Goal: Answer question/provide support: Share knowledge or assist other users

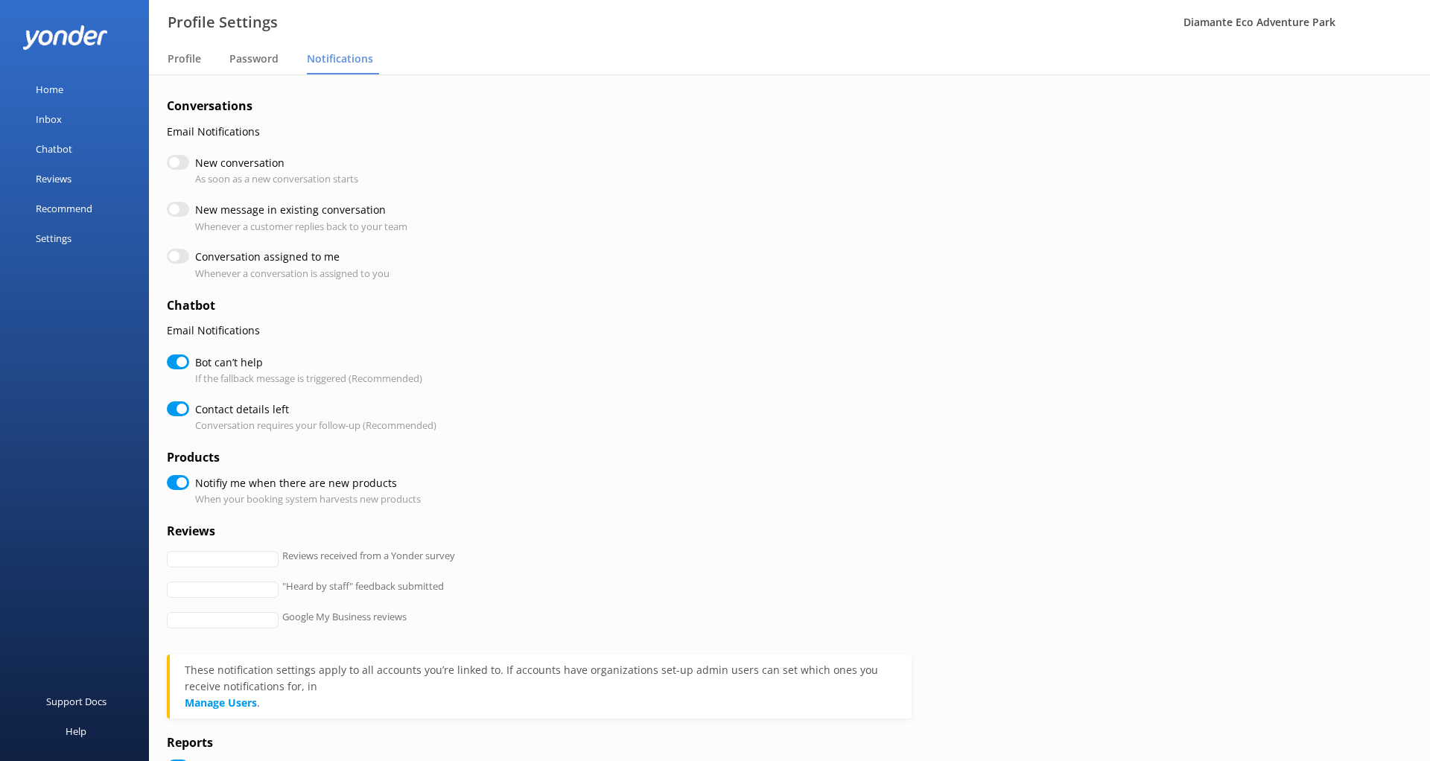
checkbox input "true"
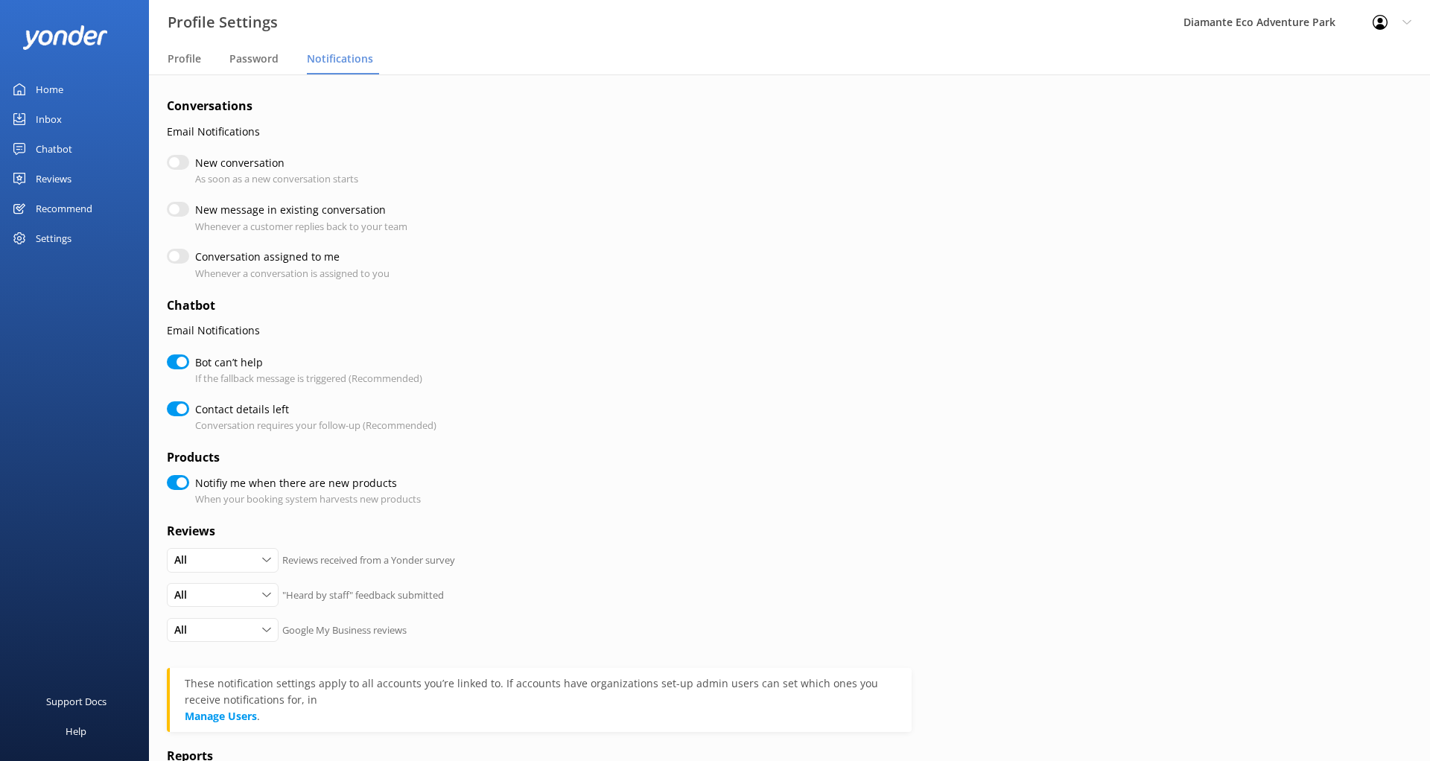
click at [63, 86] on link "Home" at bounding box center [74, 89] width 149 height 30
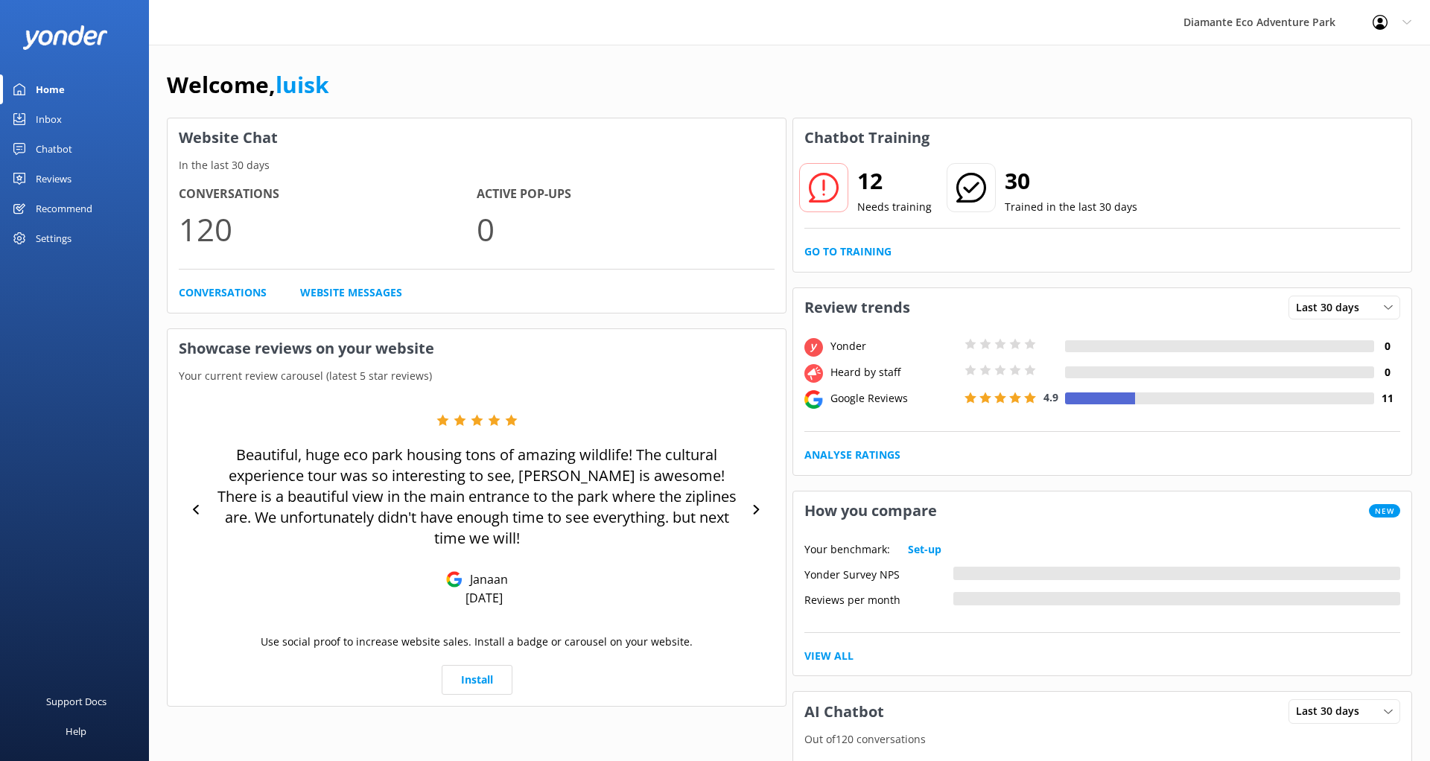
click at [36, 118] on div "Inbox" at bounding box center [49, 119] width 26 height 30
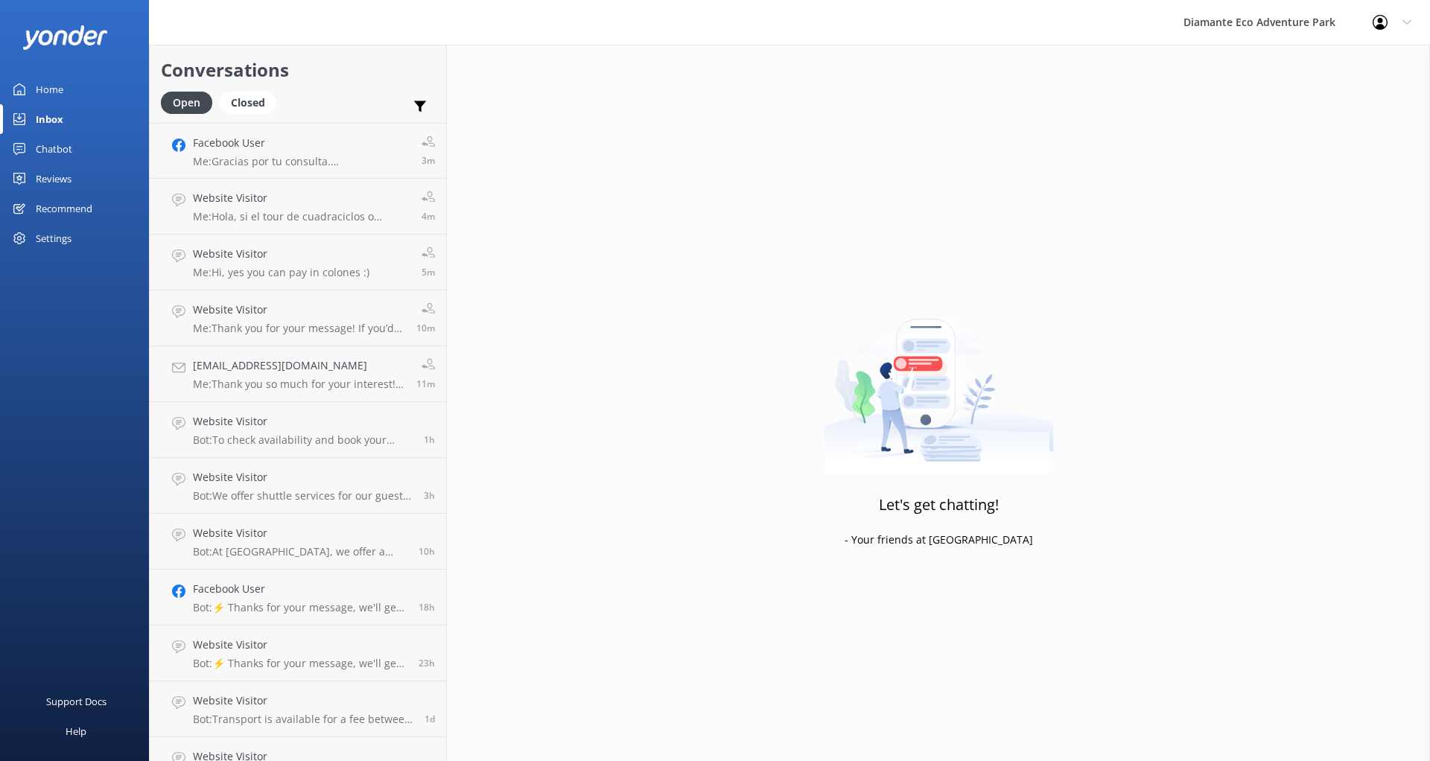
click at [60, 89] on div "Home" at bounding box center [50, 89] width 28 height 30
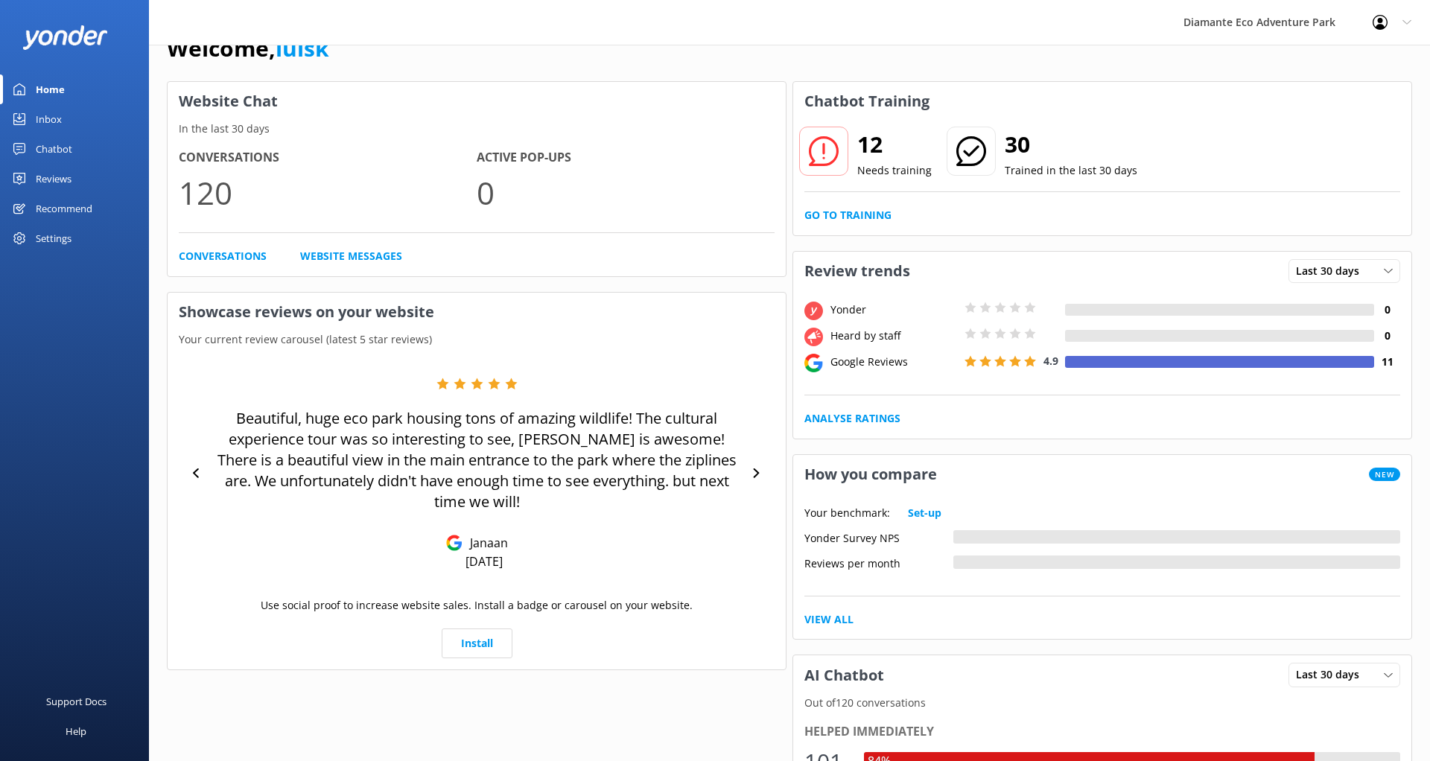
scroll to position [39, 0]
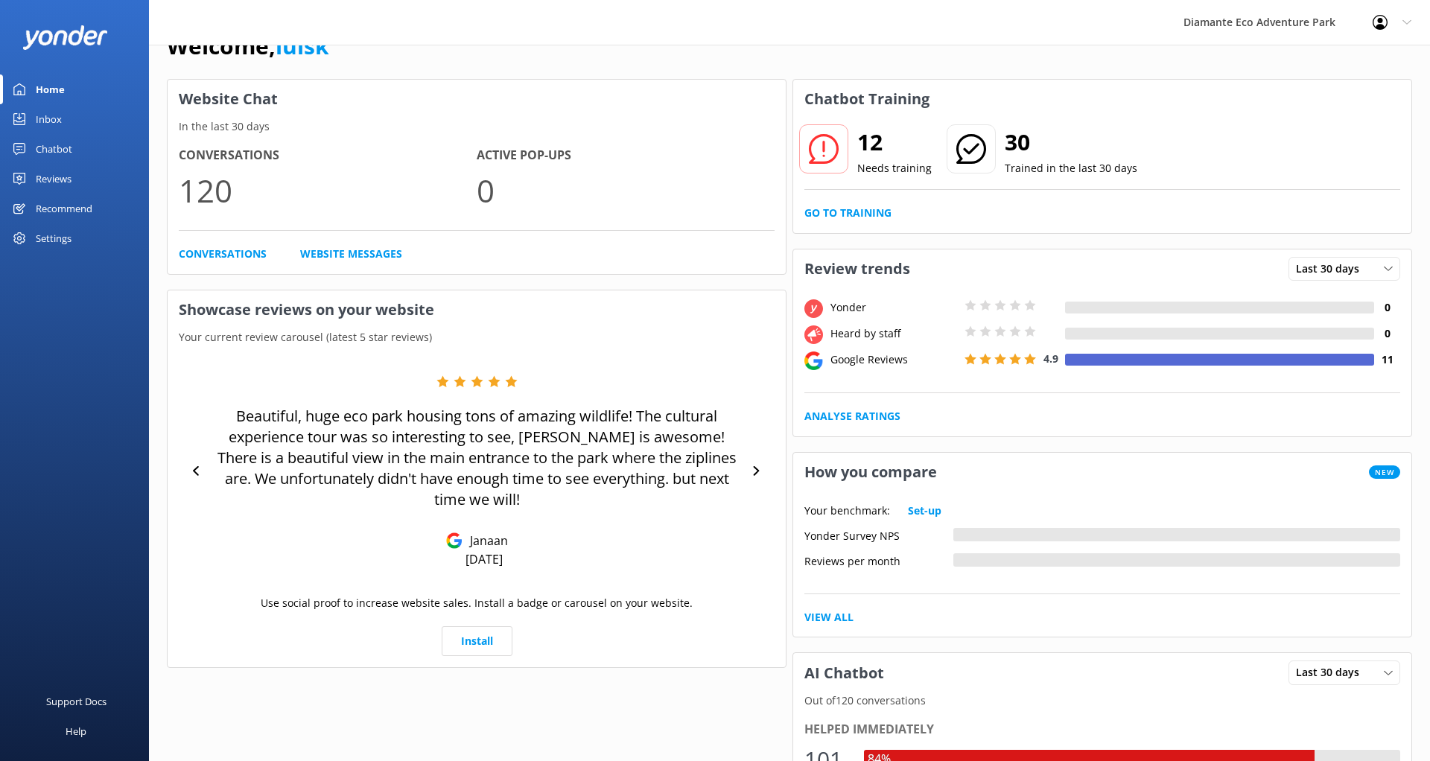
click at [77, 144] on link "Chatbot" at bounding box center [74, 149] width 149 height 30
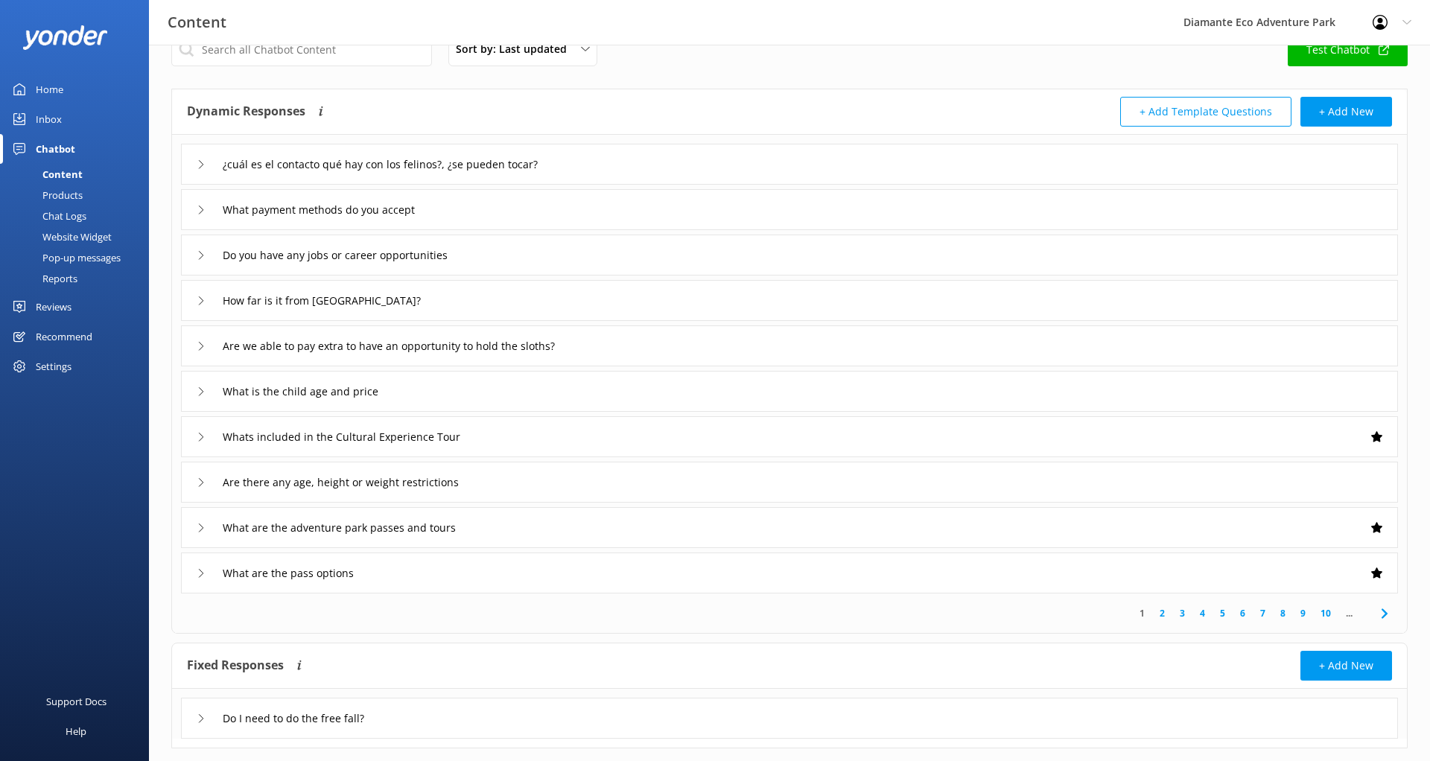
scroll to position [36, 0]
click at [1158, 612] on link "2" at bounding box center [1162, 611] width 20 height 14
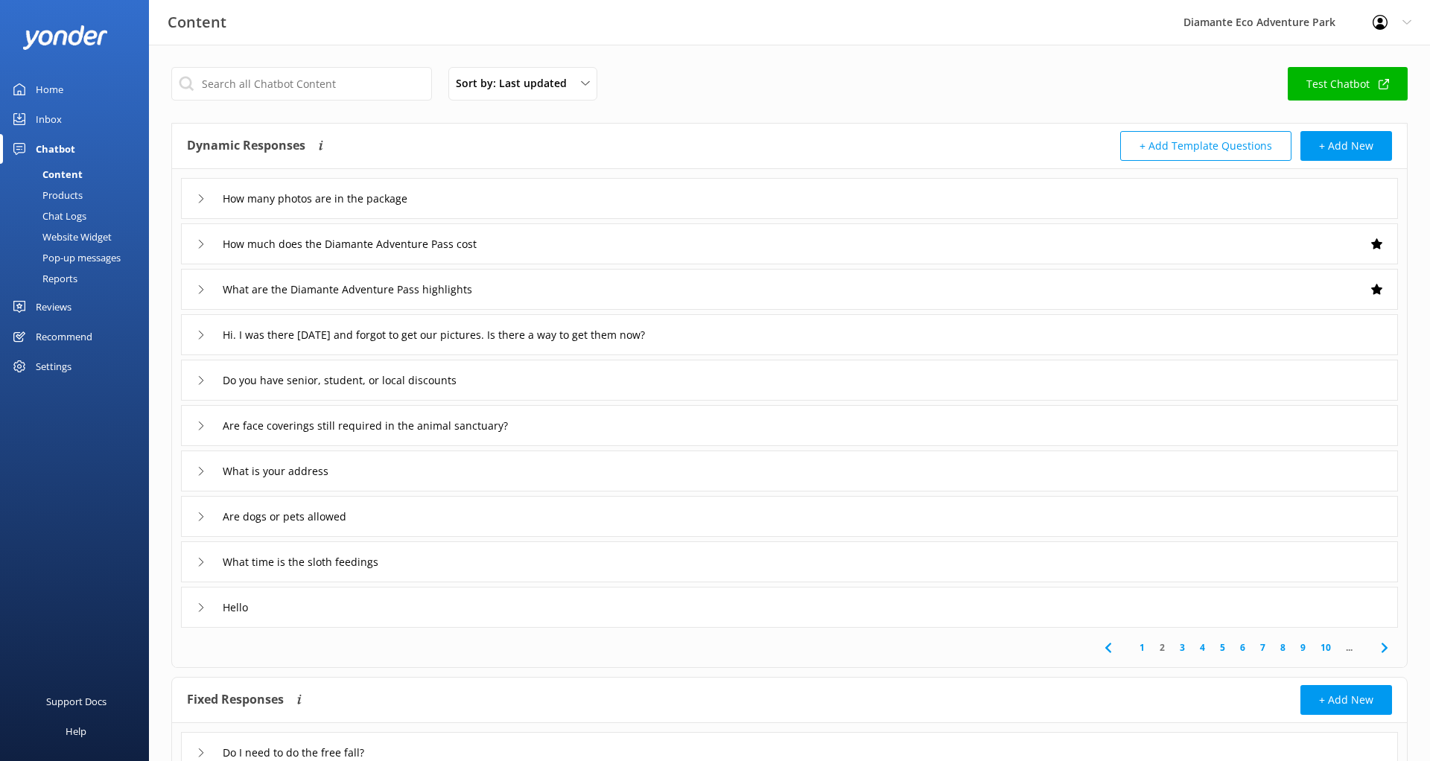
click at [1143, 649] on link "1" at bounding box center [1142, 648] width 20 height 14
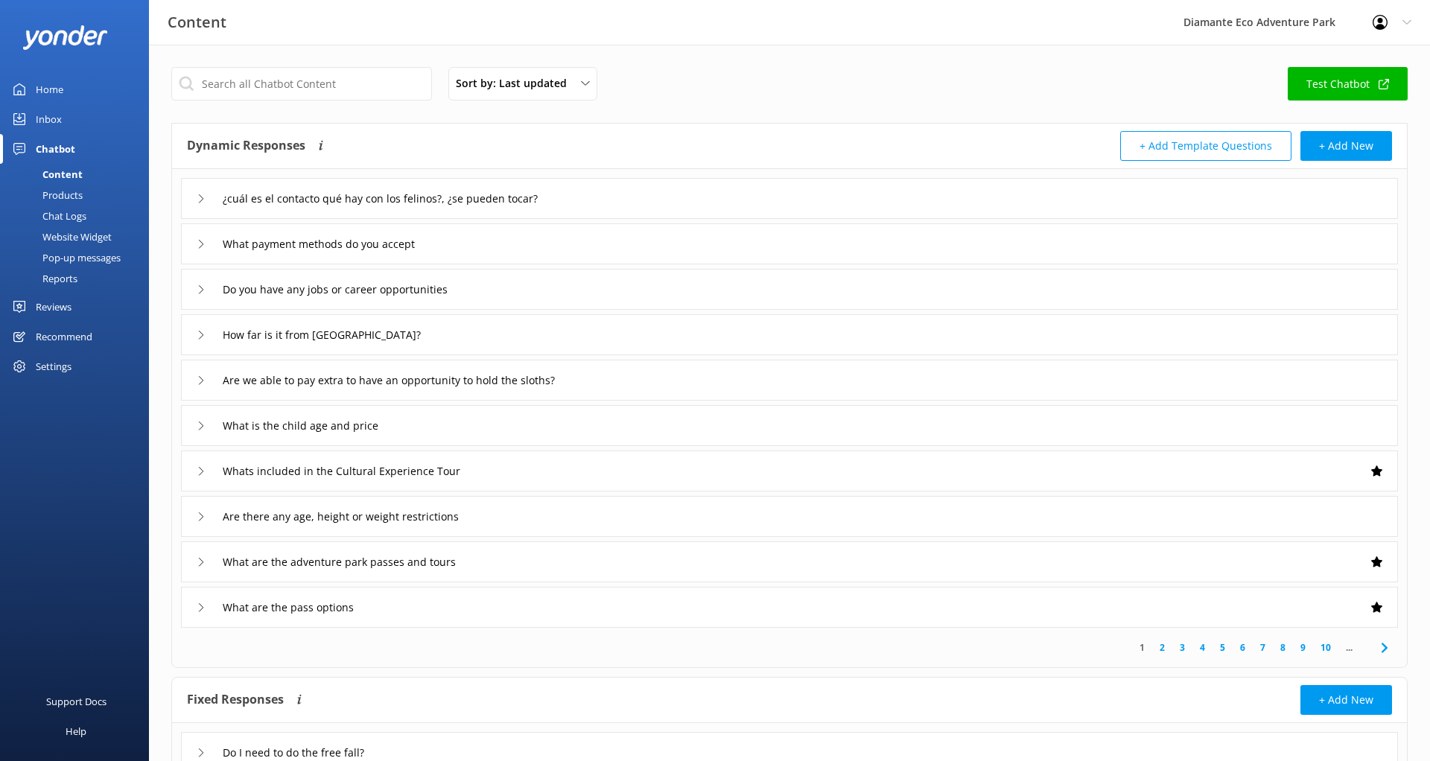
click at [1166, 649] on link "2" at bounding box center [1162, 648] width 20 height 14
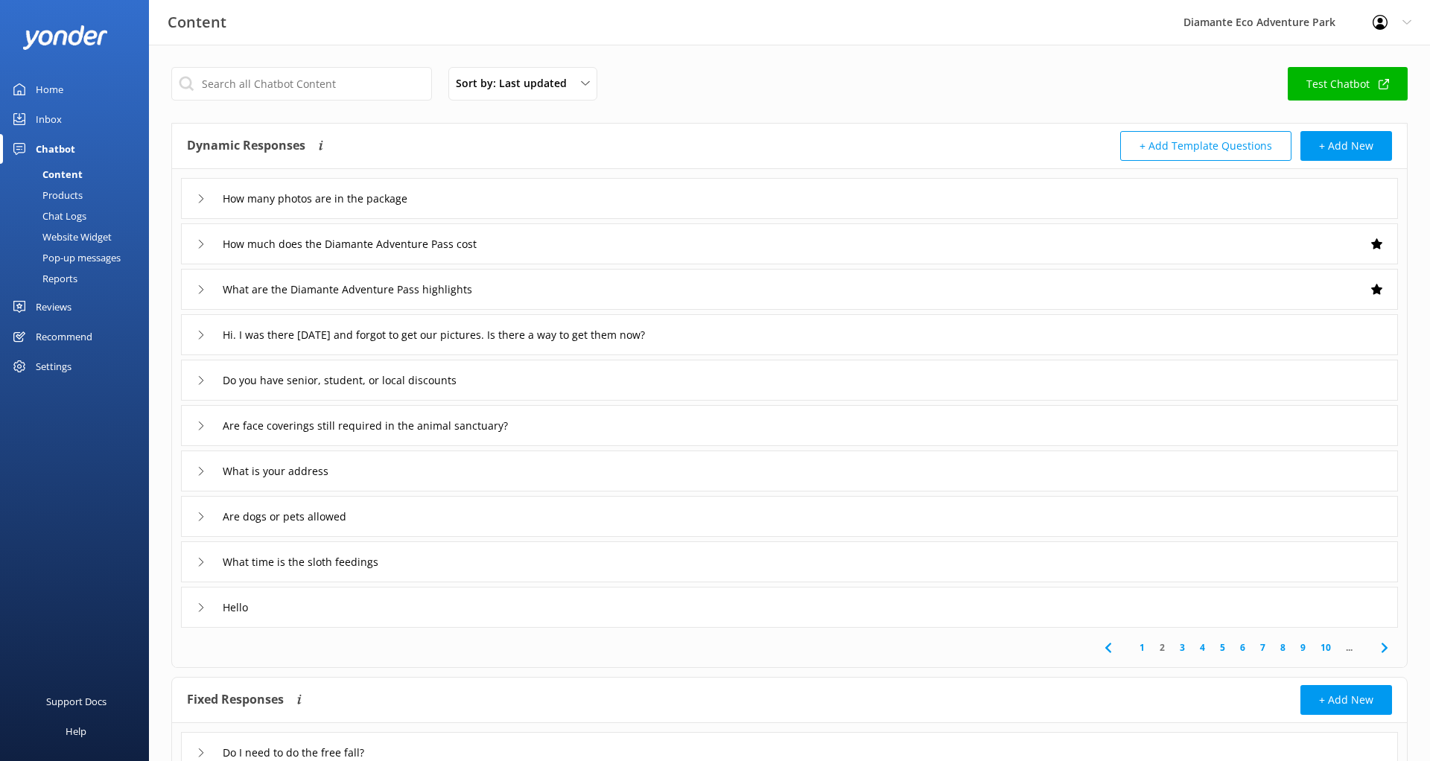
click at [1327, 649] on link "10" at bounding box center [1325, 648] width 25 height 14
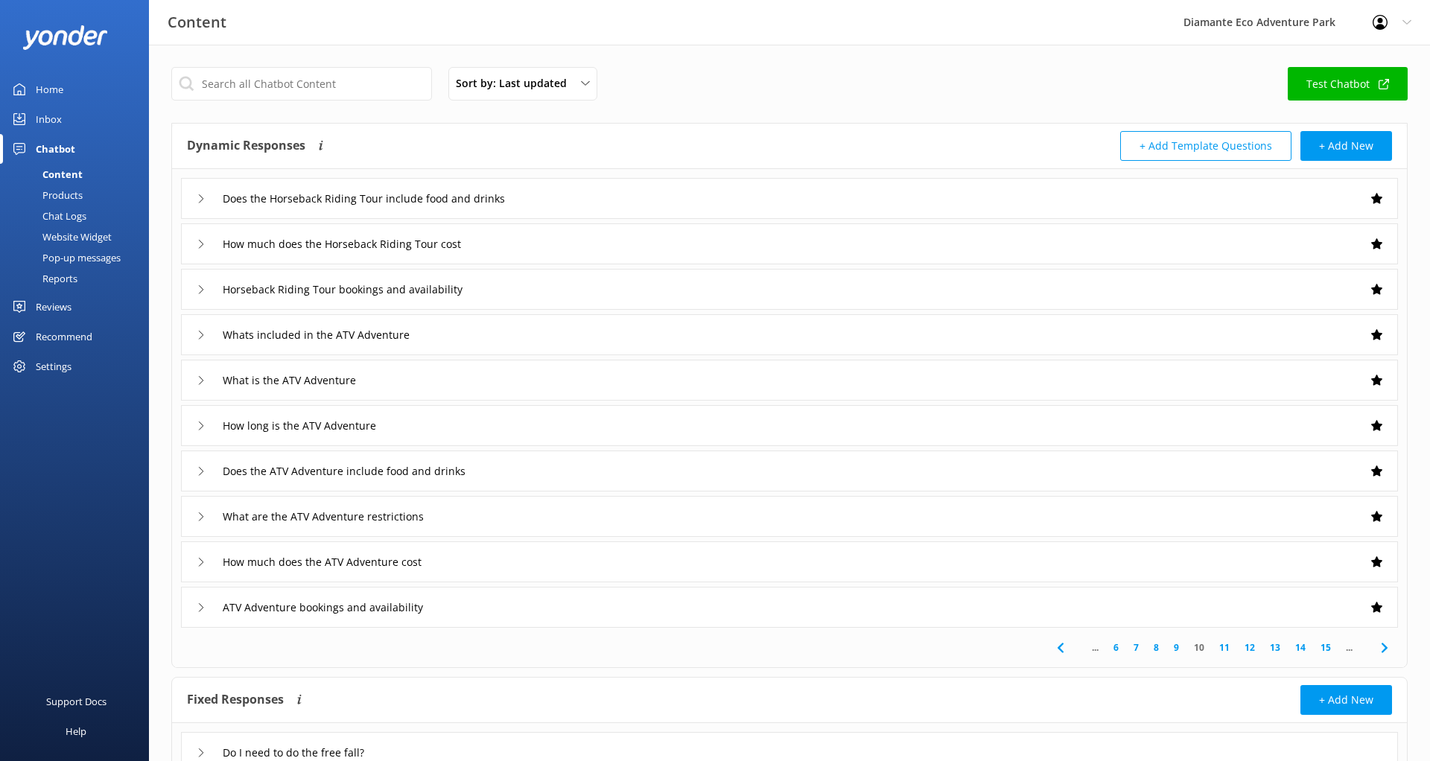
click at [1326, 648] on link "15" at bounding box center [1325, 648] width 25 height 14
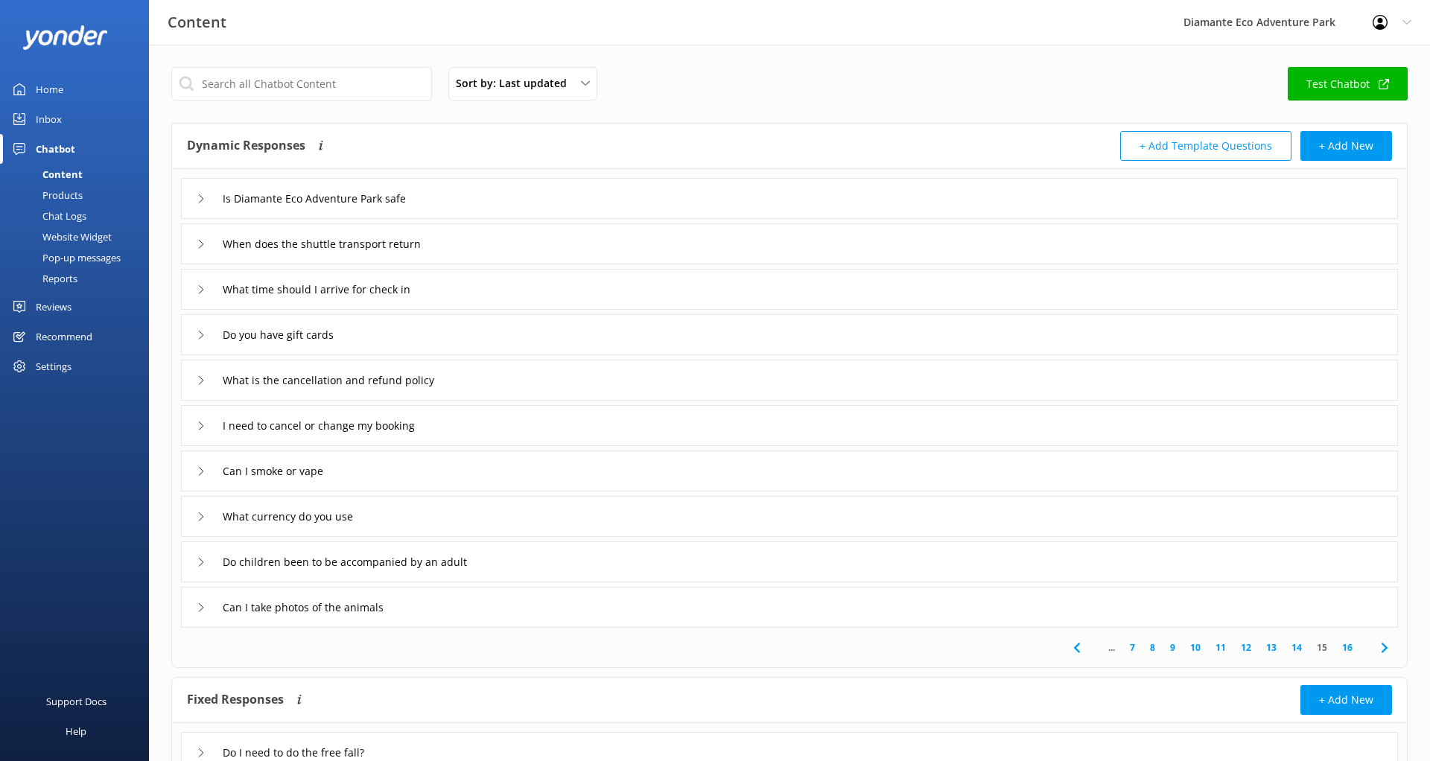
click at [1350, 648] on link "16" at bounding box center [1347, 648] width 25 height 14
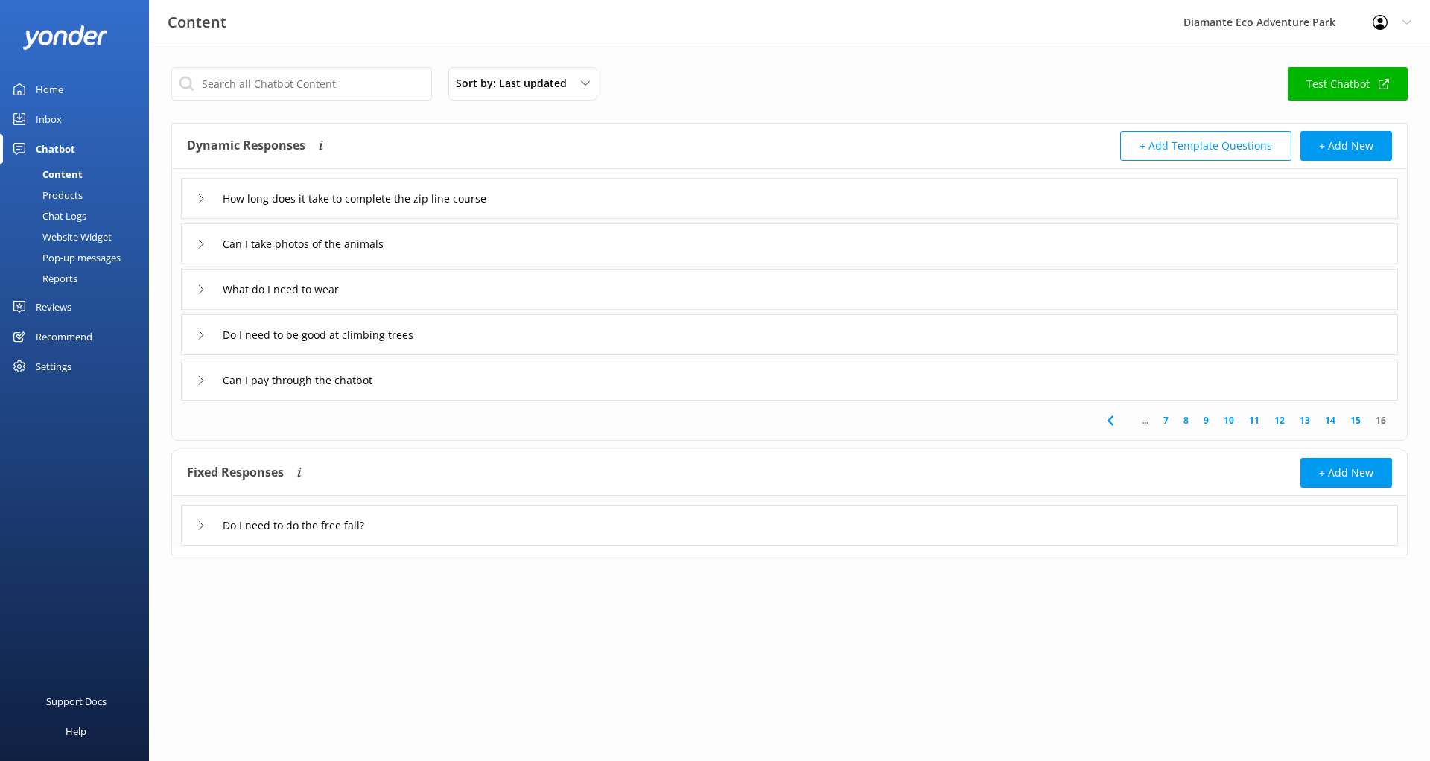
click at [1354, 419] on link "15" at bounding box center [1355, 420] width 25 height 14
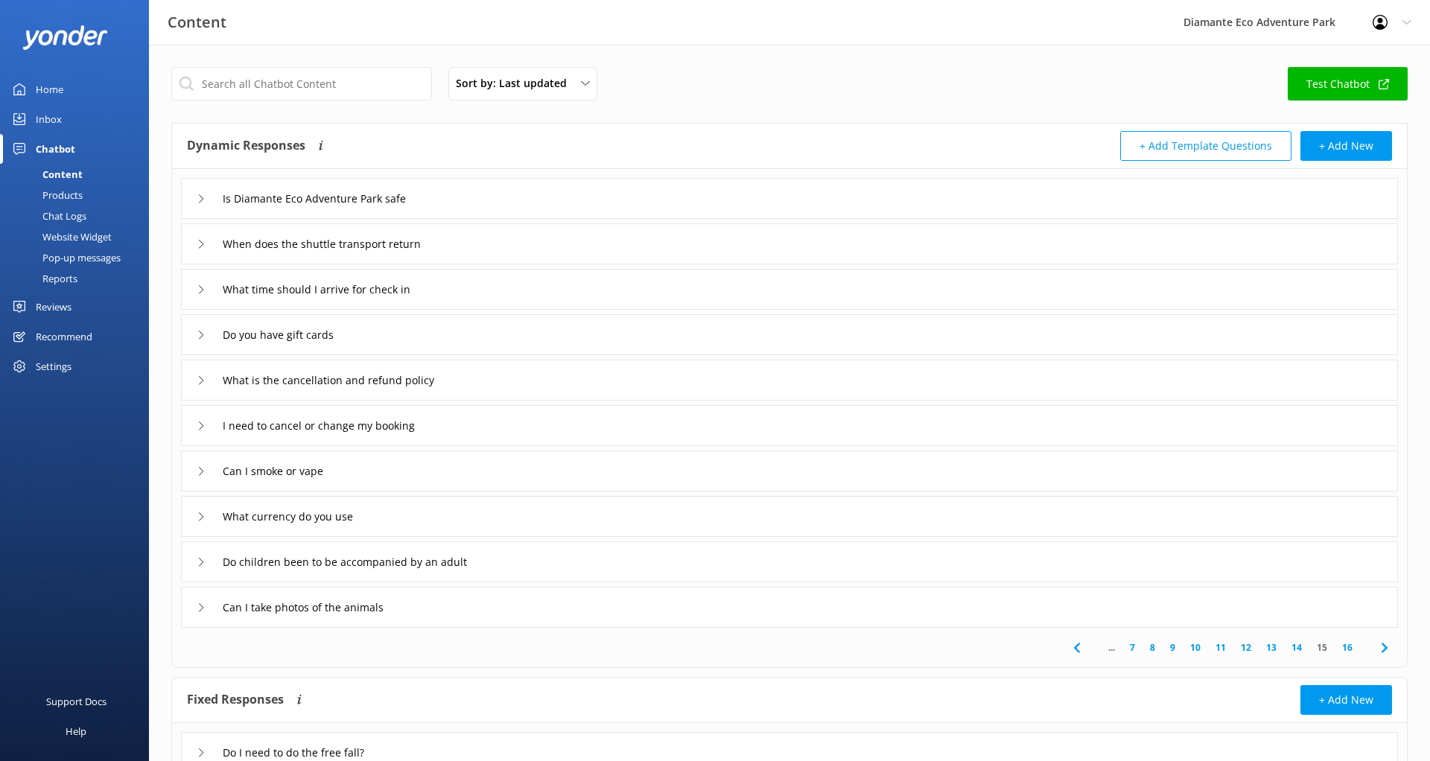
click at [1298, 646] on link "14" at bounding box center [1296, 648] width 25 height 14
click at [1275, 651] on link "13" at bounding box center [1271, 648] width 25 height 14
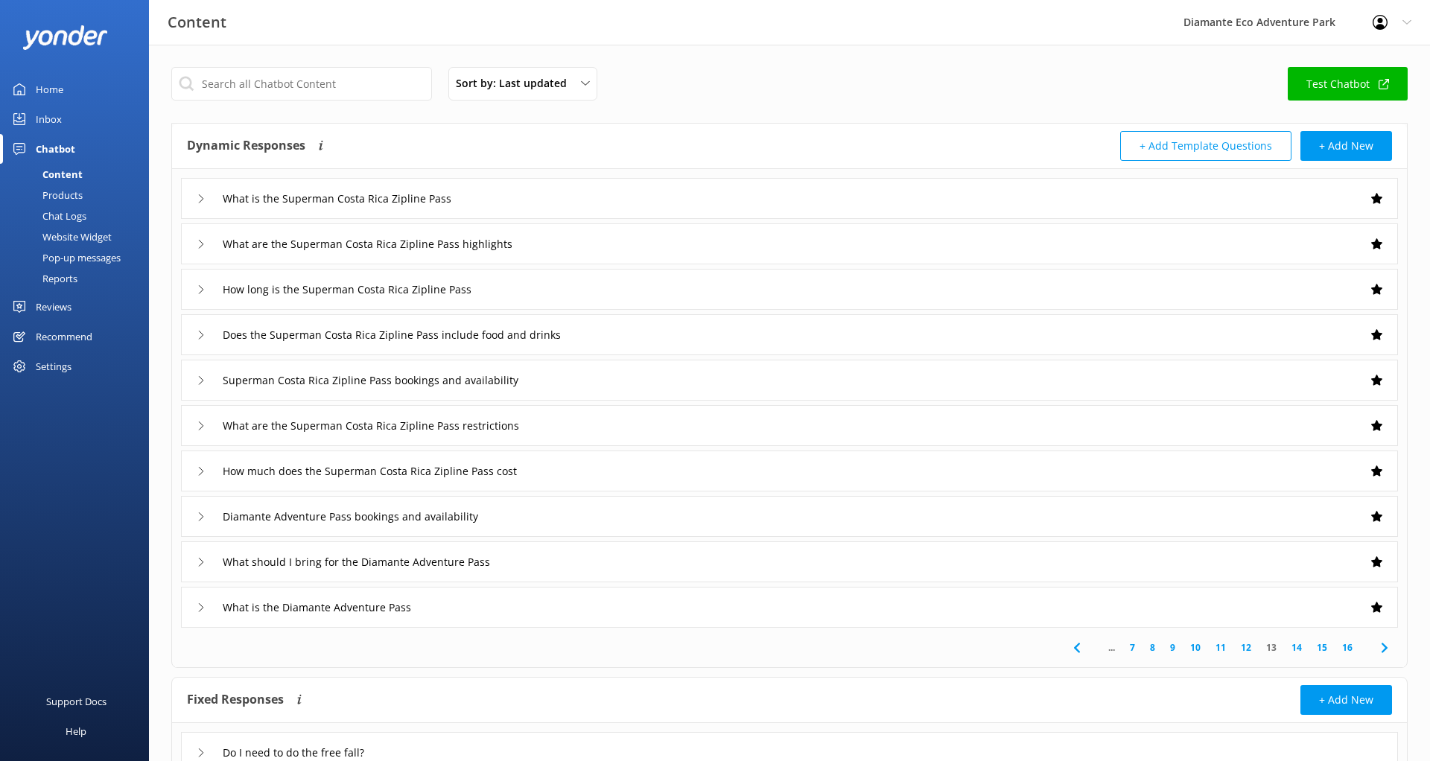
click at [1250, 645] on link "12" at bounding box center [1245, 648] width 25 height 14
click at [1224, 645] on link "11" at bounding box center [1220, 648] width 25 height 14
click at [1201, 653] on link "10" at bounding box center [1195, 648] width 25 height 14
click at [1174, 642] on link "9" at bounding box center [1176, 648] width 20 height 14
click at [1180, 646] on link "8" at bounding box center [1182, 648] width 20 height 14
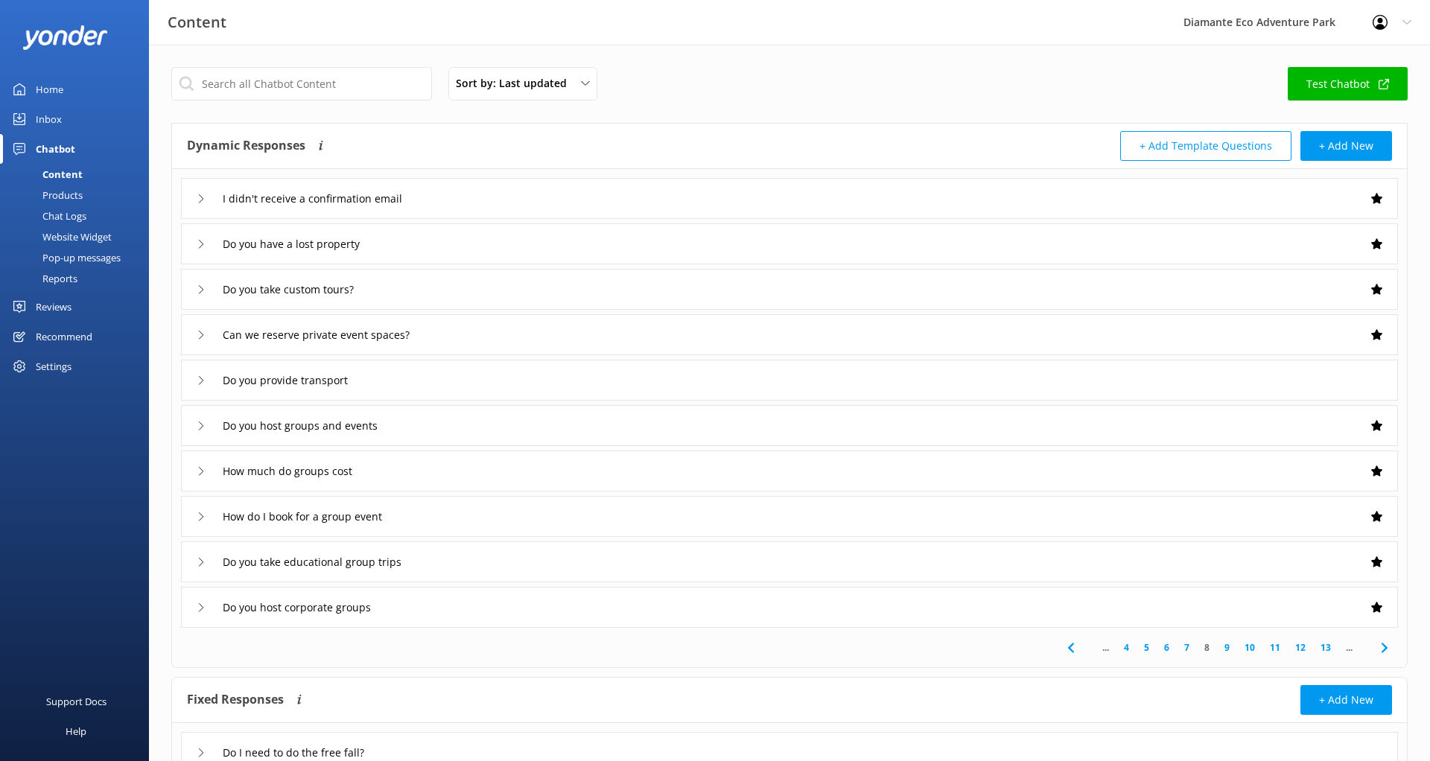
click at [1183, 648] on link "7" at bounding box center [1187, 648] width 20 height 14
click at [1190, 649] on link "6" at bounding box center [1192, 648] width 20 height 14
click at [1195, 648] on link "5" at bounding box center [1197, 648] width 20 height 14
click at [1200, 649] on link "4" at bounding box center [1202, 648] width 20 height 14
click at [1186, 648] on link "3" at bounding box center [1182, 648] width 20 height 14
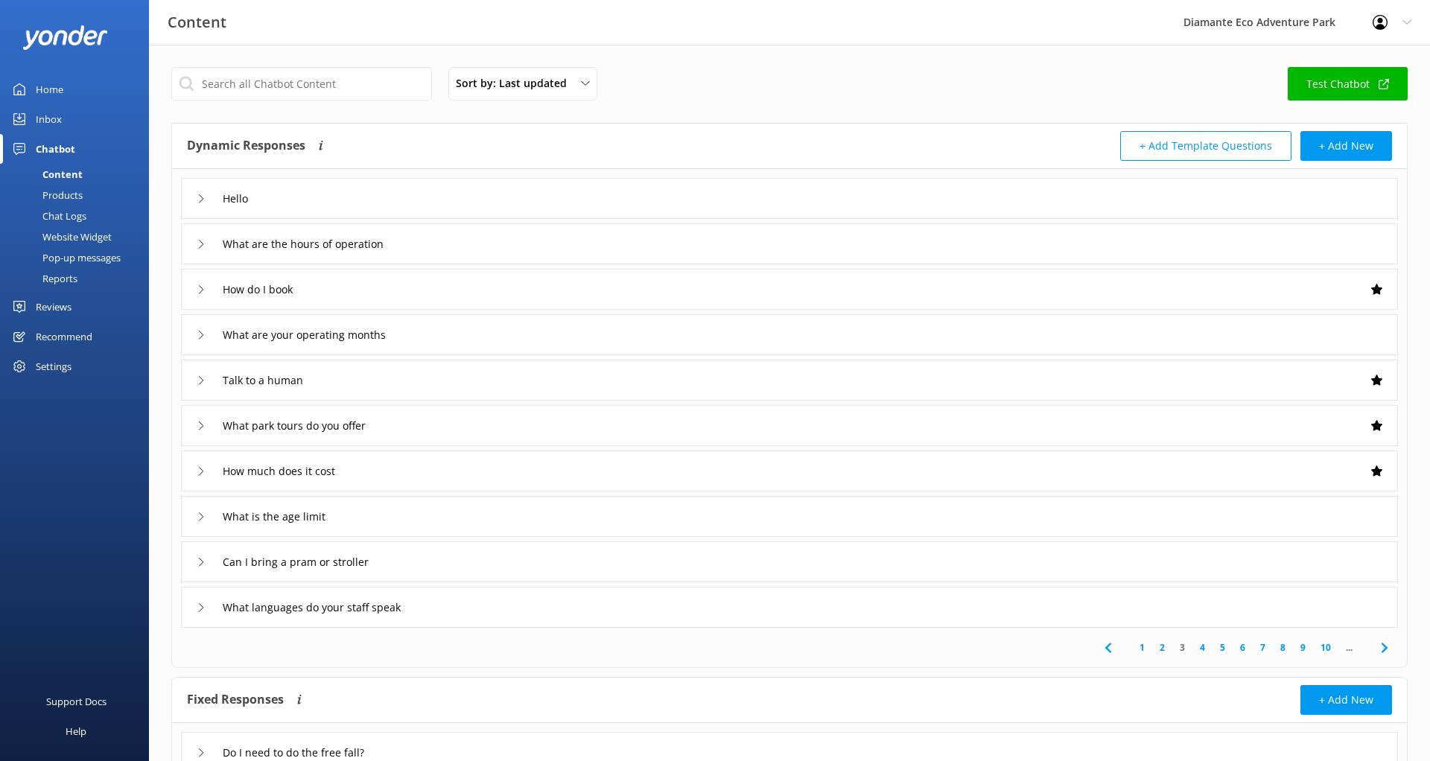
click at [1164, 645] on link "2" at bounding box center [1162, 648] width 20 height 14
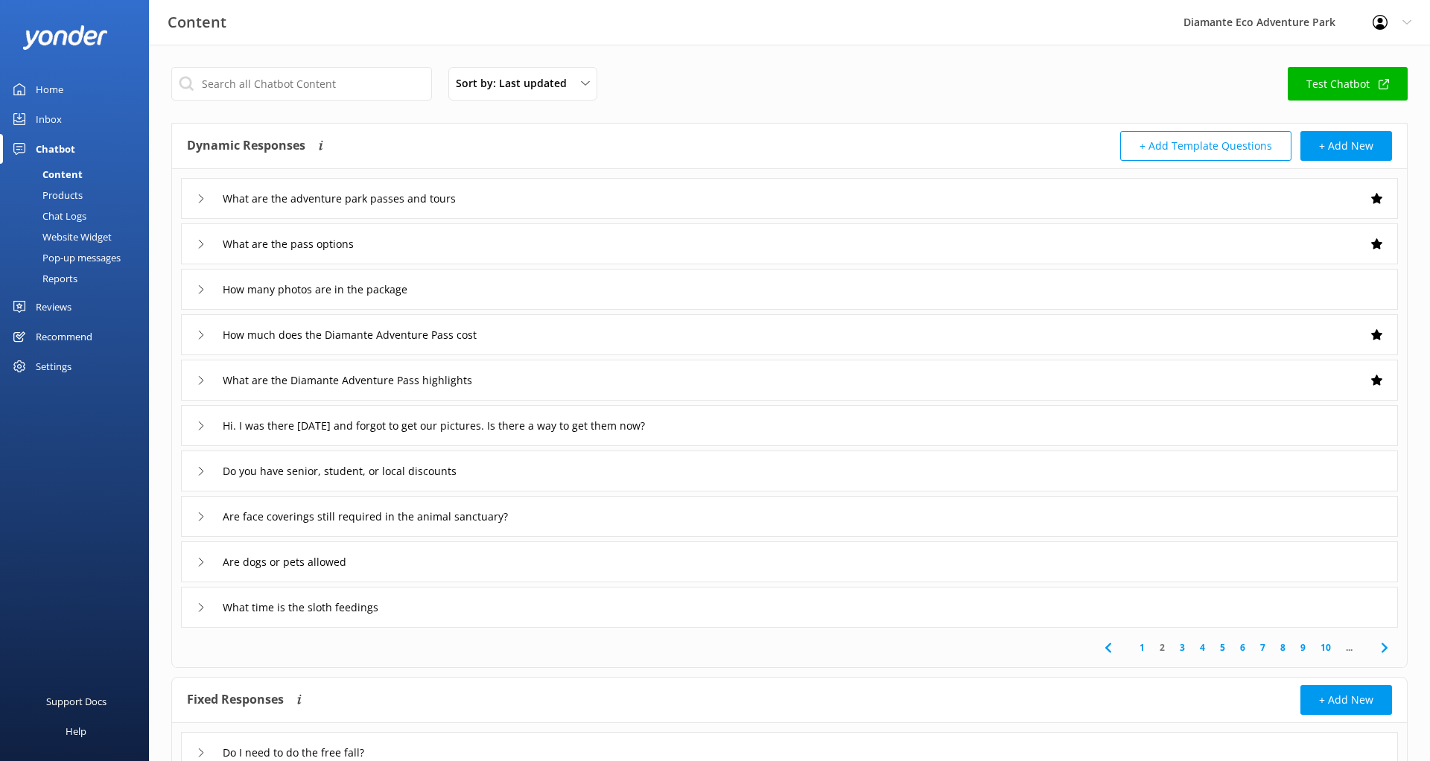
click at [1143, 649] on link "1" at bounding box center [1142, 648] width 20 height 14
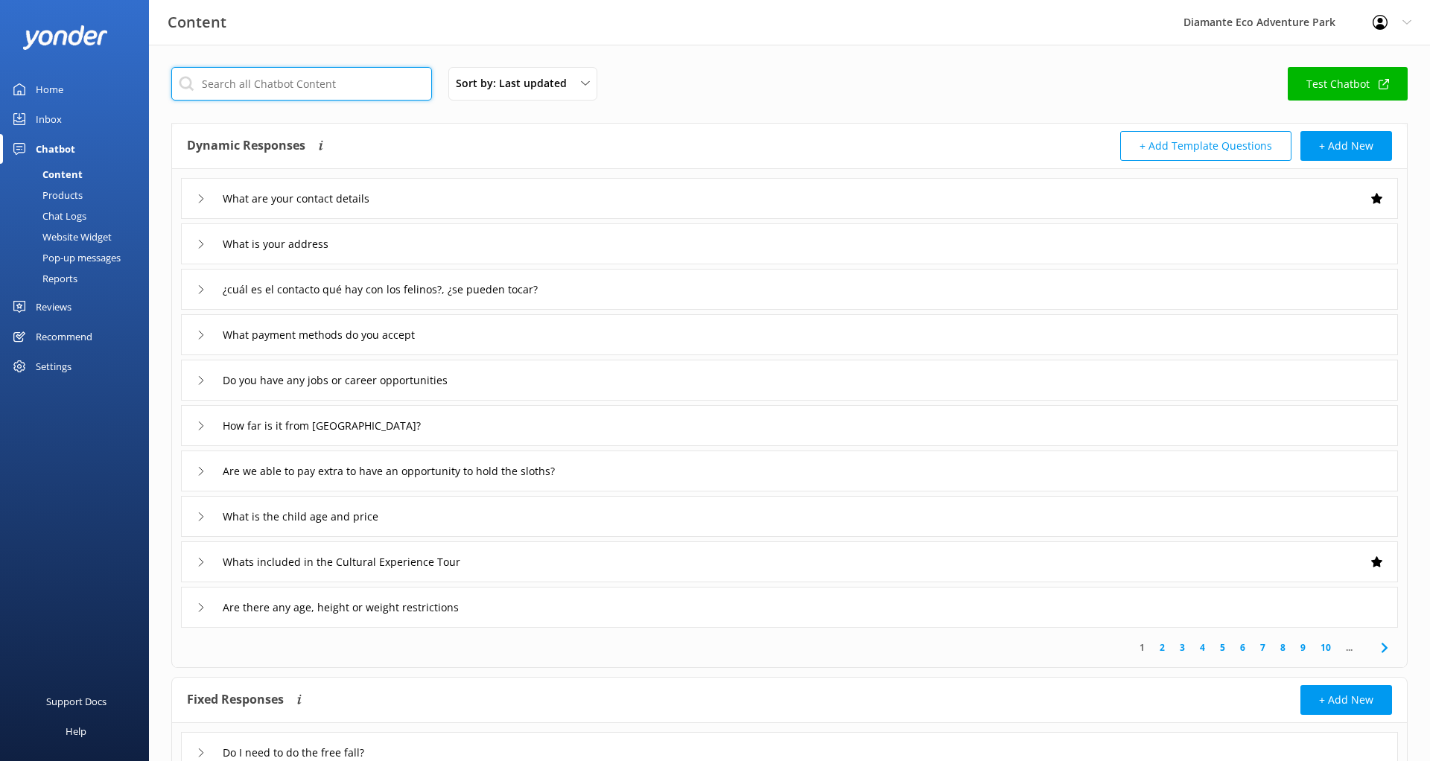
click at [238, 93] on input "text" at bounding box center [301, 84] width 261 height 34
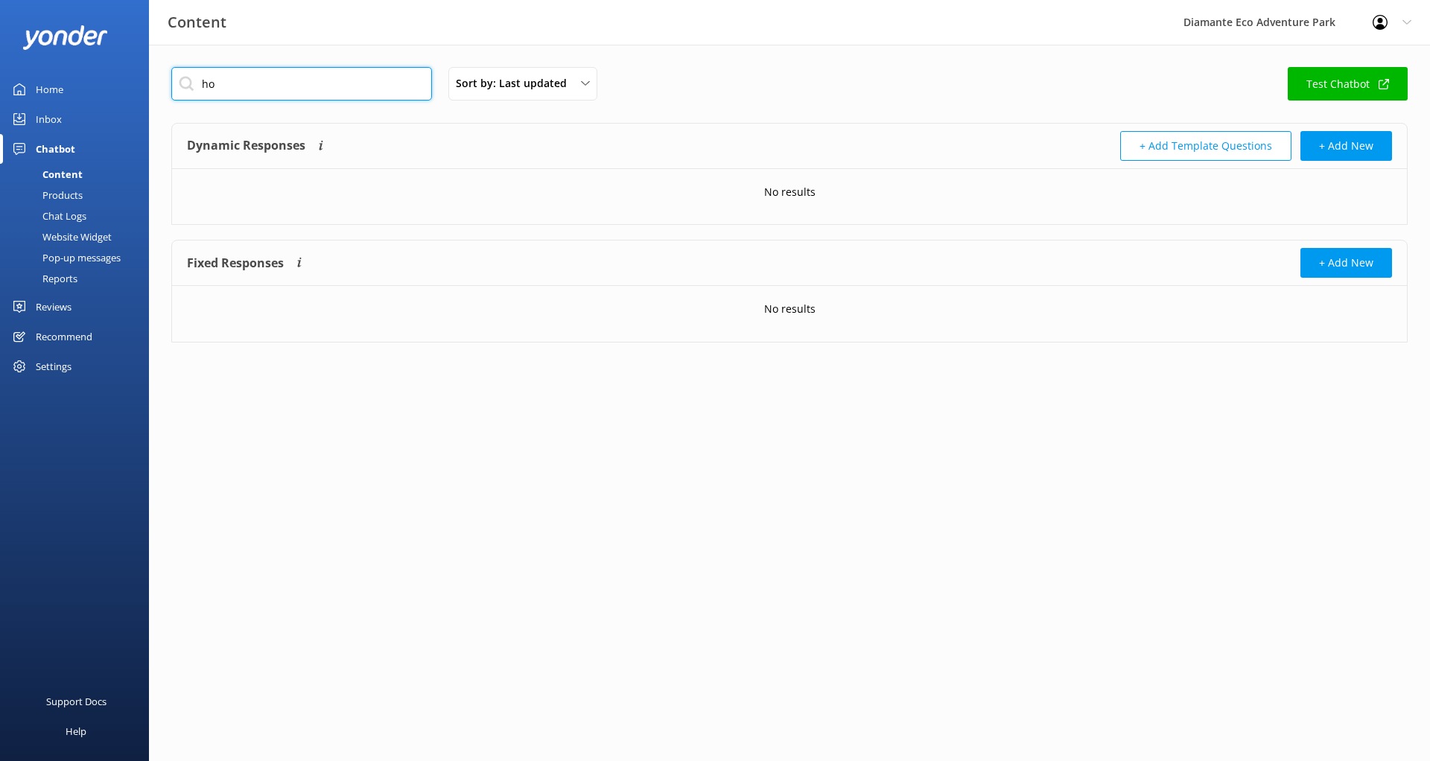
type input "h"
type input "l"
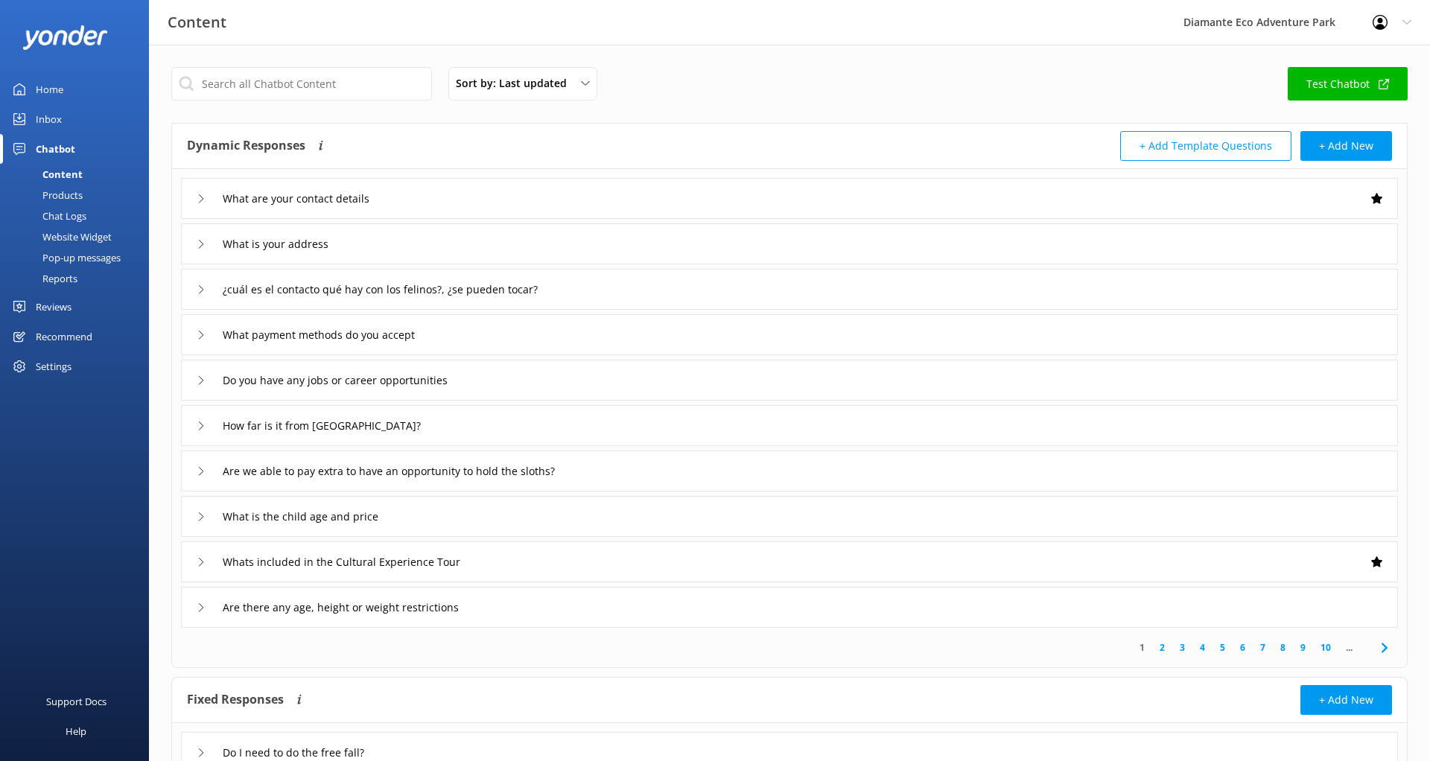
click at [57, 147] on div "Chatbot" at bounding box center [55, 149] width 39 height 30
click at [55, 89] on div "Home" at bounding box center [50, 89] width 28 height 30
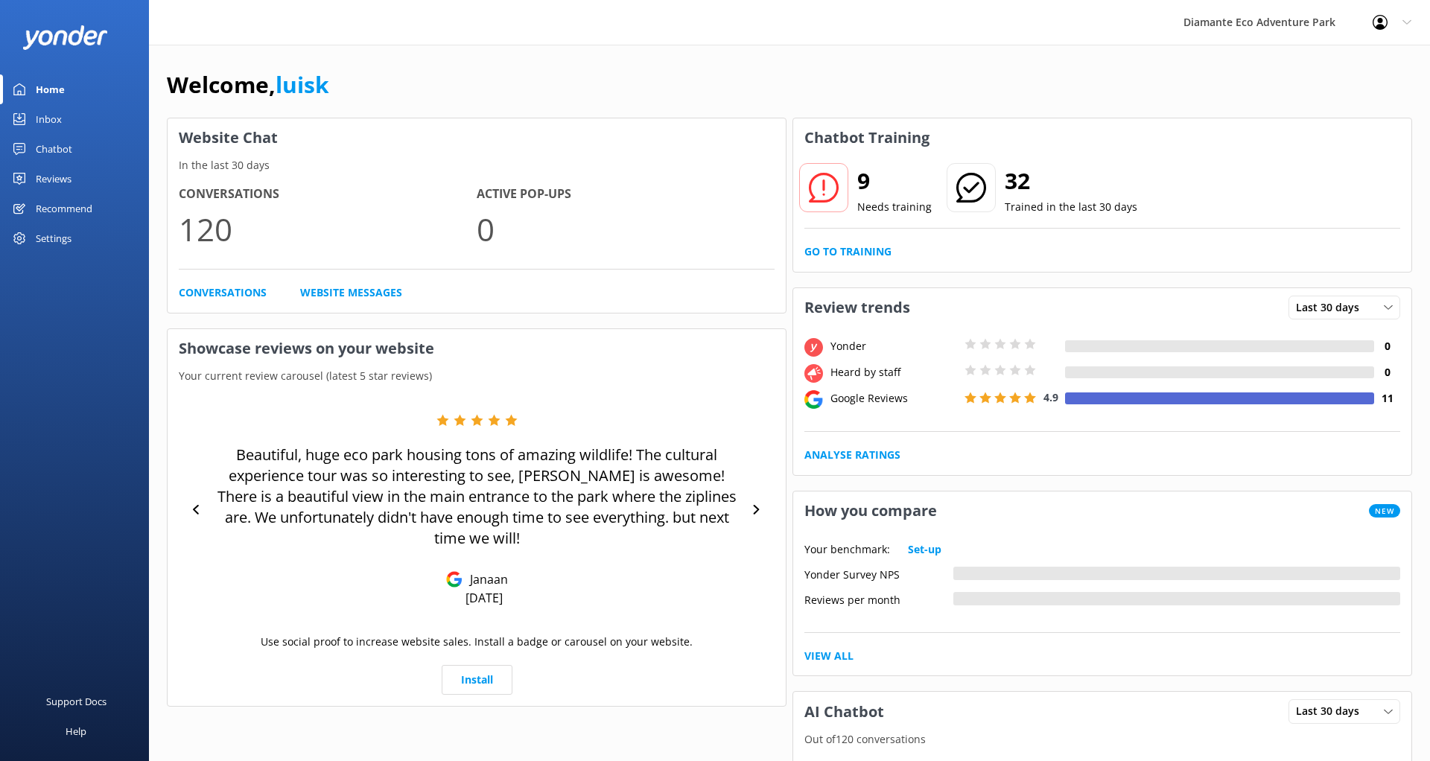
click at [827, 197] on icon at bounding box center [824, 188] width 30 height 30
click at [850, 252] on link "Go to Training" at bounding box center [847, 252] width 87 height 16
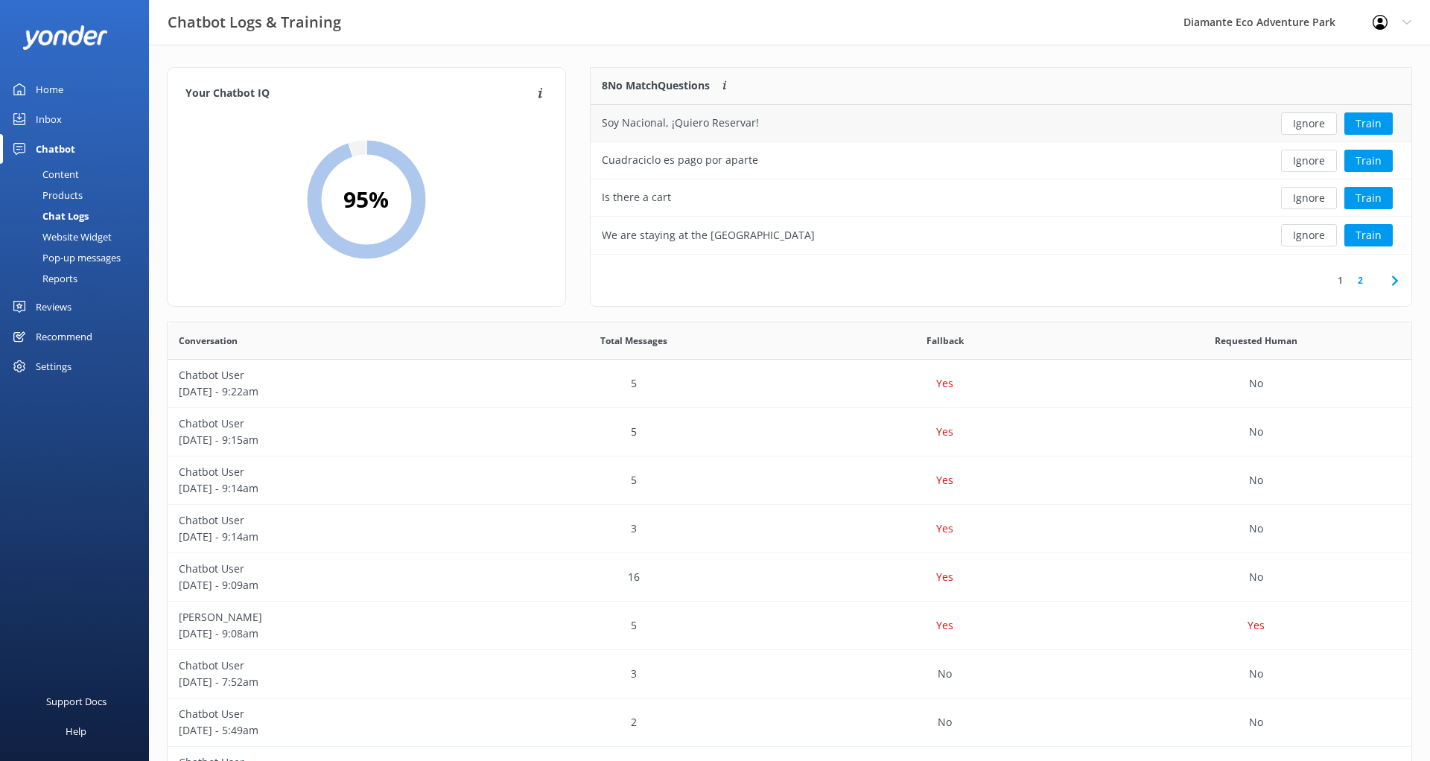
click at [758, 116] on div "Soy Nacional, ¡Quiero Reservar!" at bounding box center [918, 123] width 654 height 37
click at [1365, 121] on button "Train" at bounding box center [1368, 123] width 48 height 22
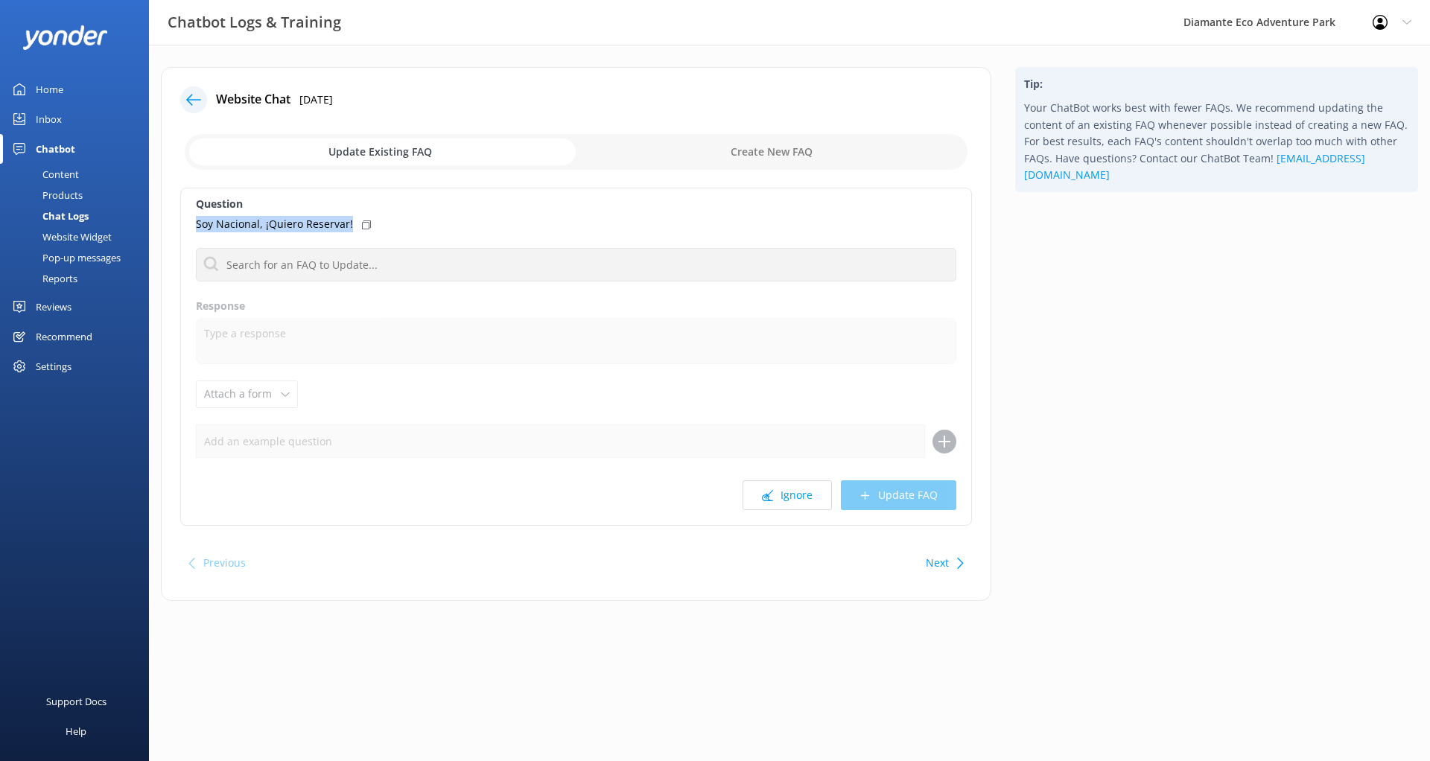
drag, startPoint x: 369, startPoint y: 223, endPoint x: 154, endPoint y: 219, distance: 215.3
click at [154, 219] on div "Website Chat [DATE] Update Existing FAQ Create New FAQ Question Soy Nacional, ¡…" at bounding box center [576, 341] width 854 height 549
click at [358, 205] on label "Question" at bounding box center [576, 204] width 760 height 16
drag, startPoint x: 195, startPoint y: 224, endPoint x: 346, endPoint y: 226, distance: 151.2
click at [346, 226] on div "Question Soy Nacional, ¡Quiero Reservar! No FAQs available Response Attach a fo…" at bounding box center [576, 357] width 792 height 338
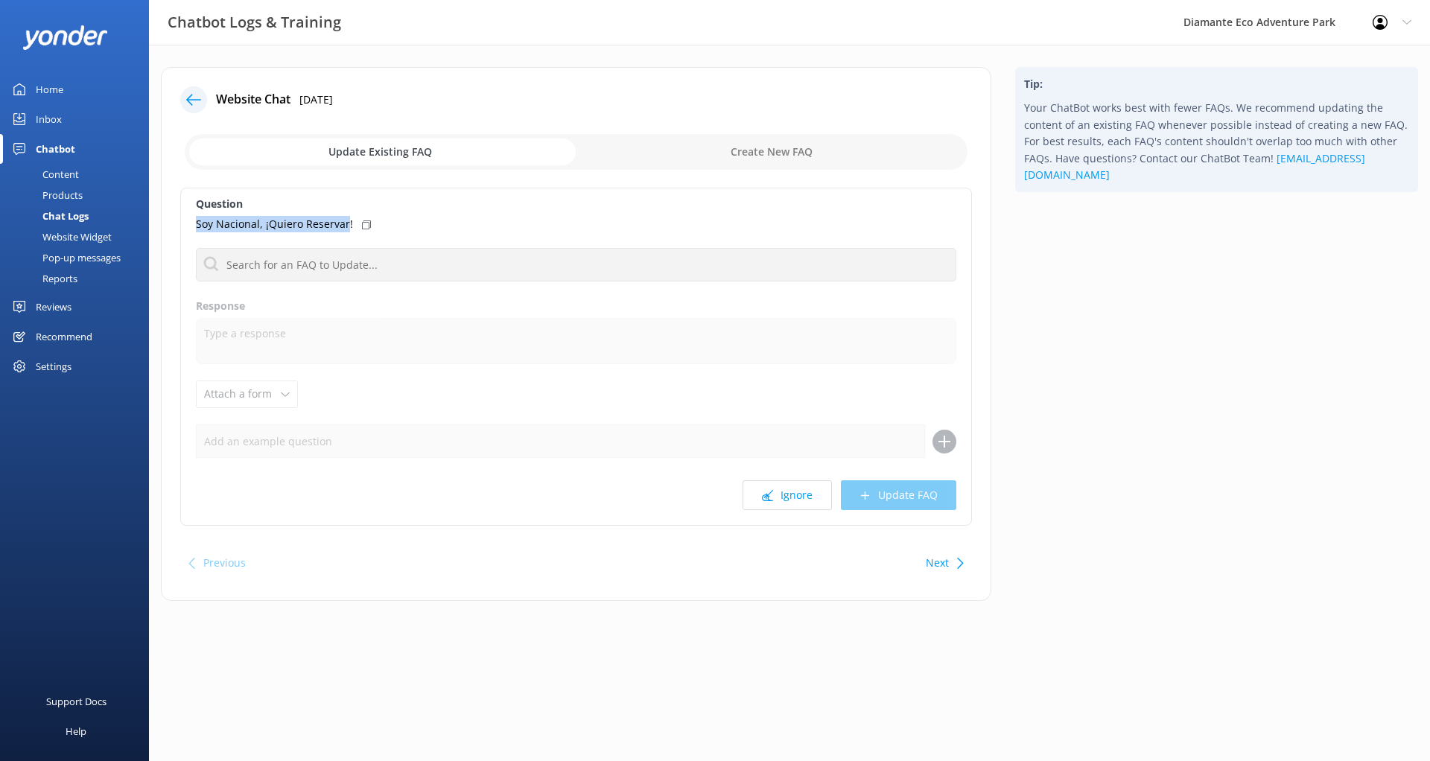
copy p "Soy Nacional, ¡Quiero Reservar"
click at [320, 247] on div "Question Soy Nacional, ¡Quiero Reservar! No FAQs available Response Attach a fo…" at bounding box center [576, 357] width 792 height 338
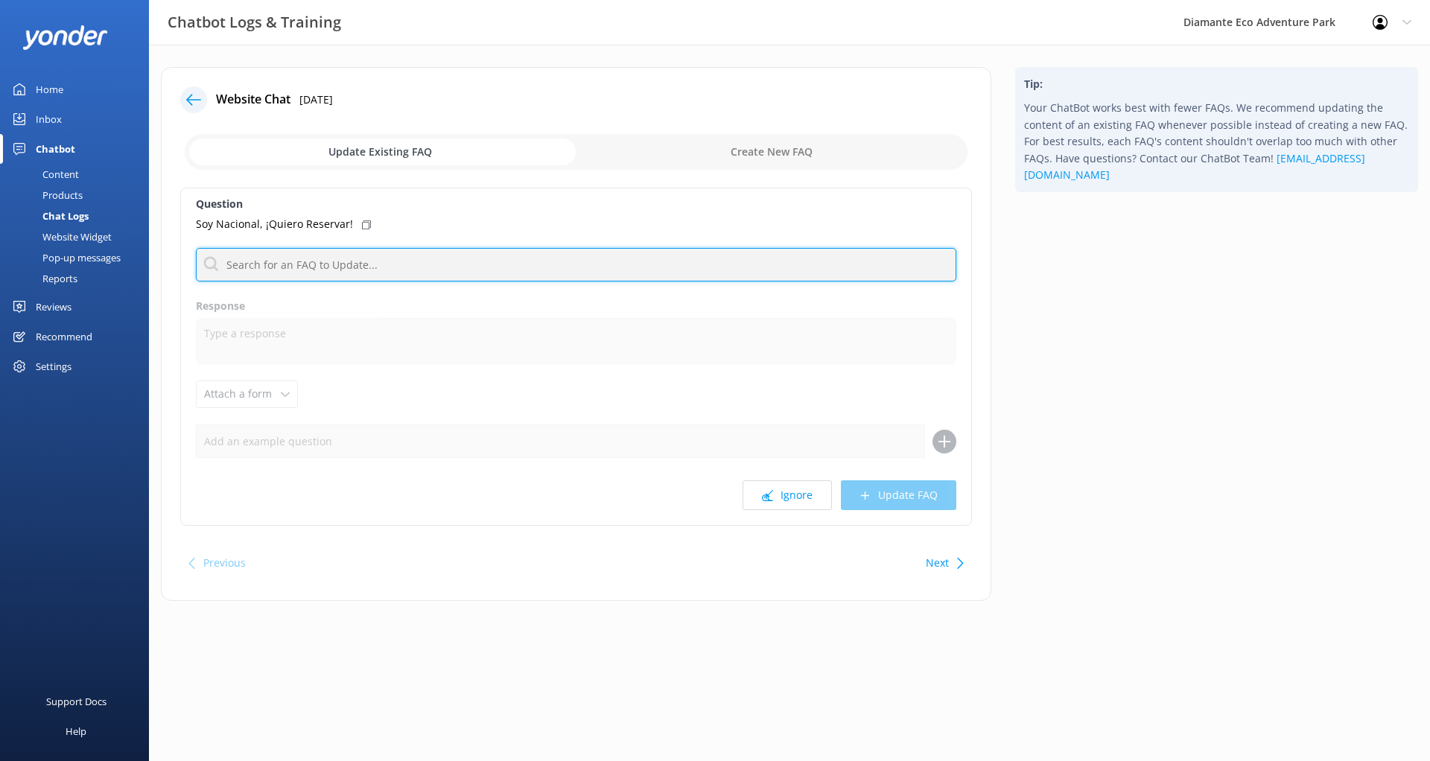
click at [311, 256] on input "text" at bounding box center [576, 265] width 760 height 34
click at [386, 269] on input "text" at bounding box center [576, 265] width 760 height 34
type input "c"
type input "i"
type input "N"
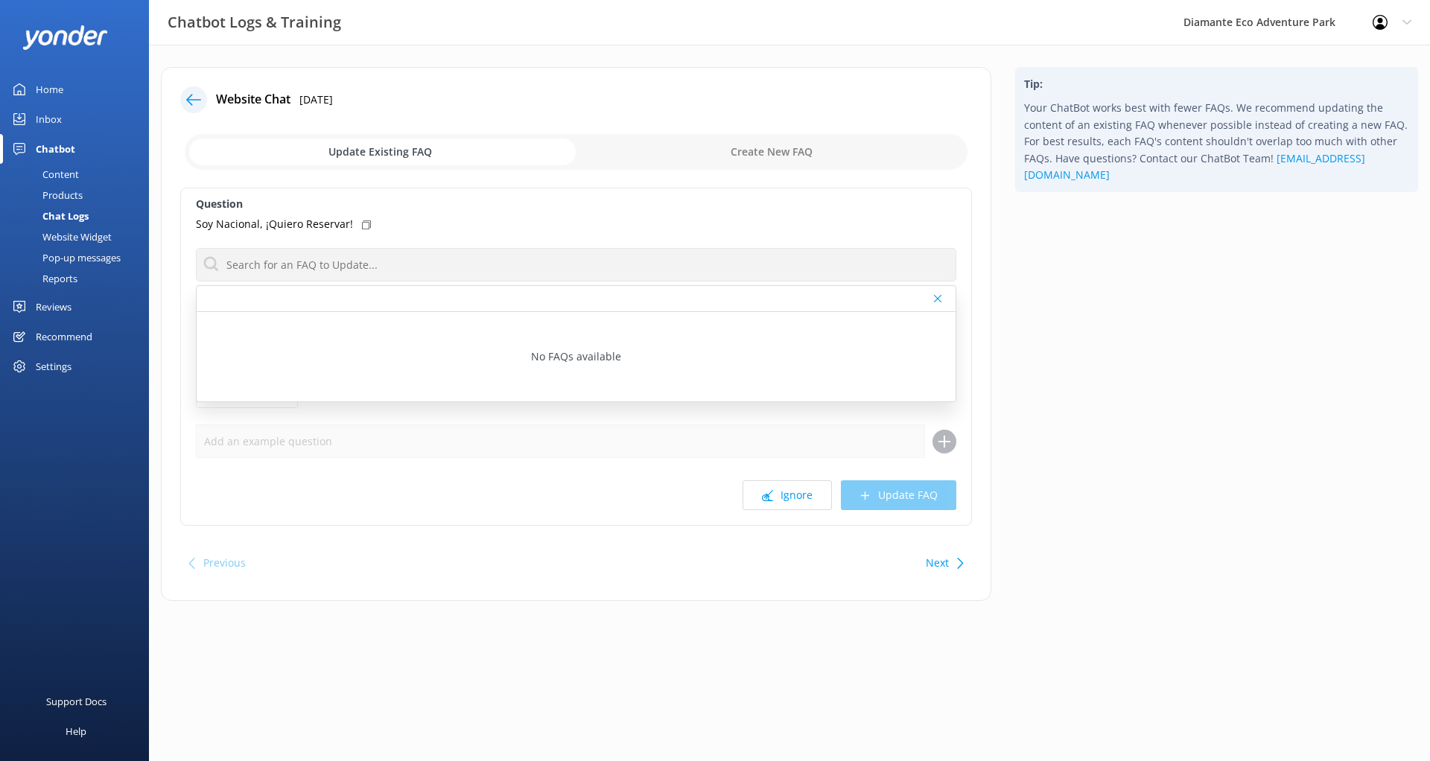
click at [778, 162] on input "checkbox" at bounding box center [576, 152] width 783 height 36
checkbox input "true"
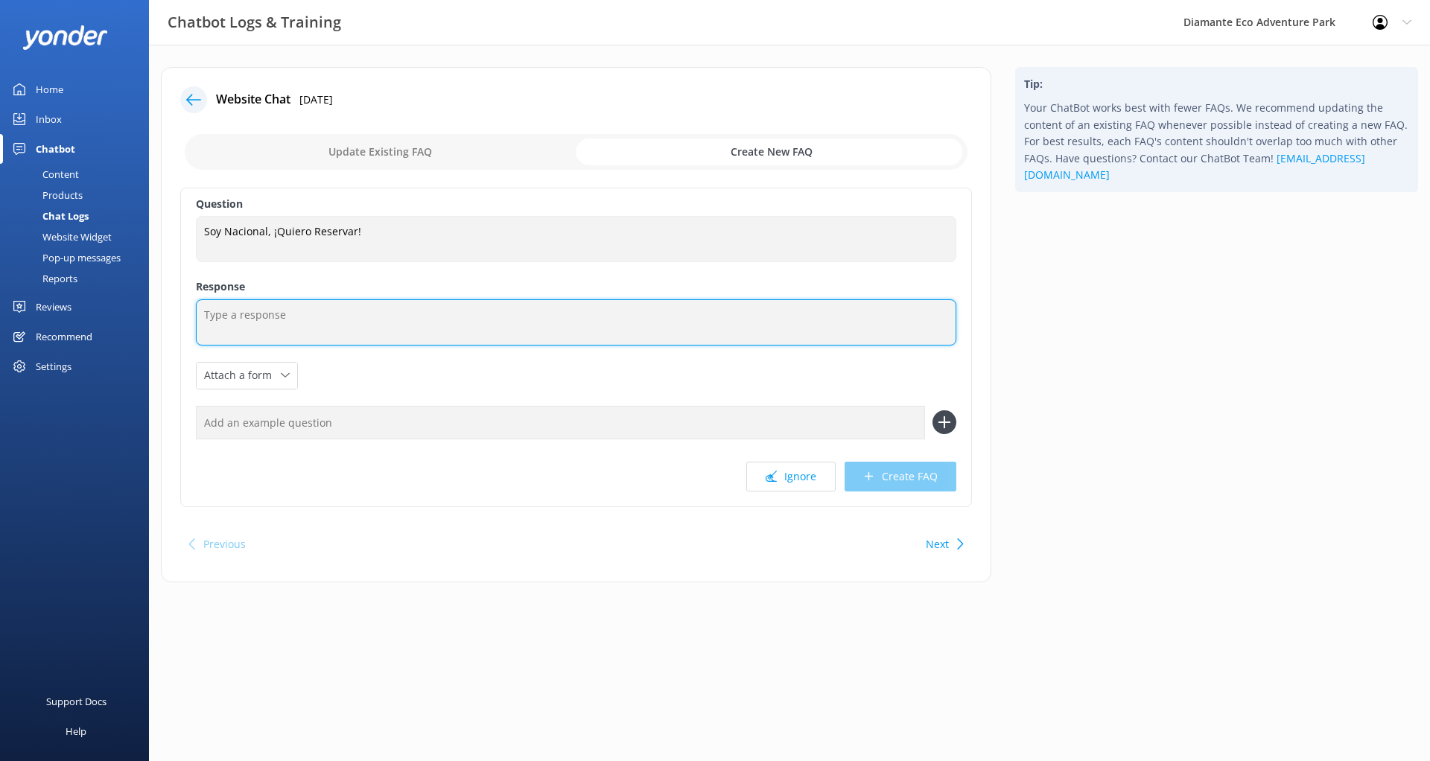
click at [326, 319] on textarea at bounding box center [576, 322] width 760 height 46
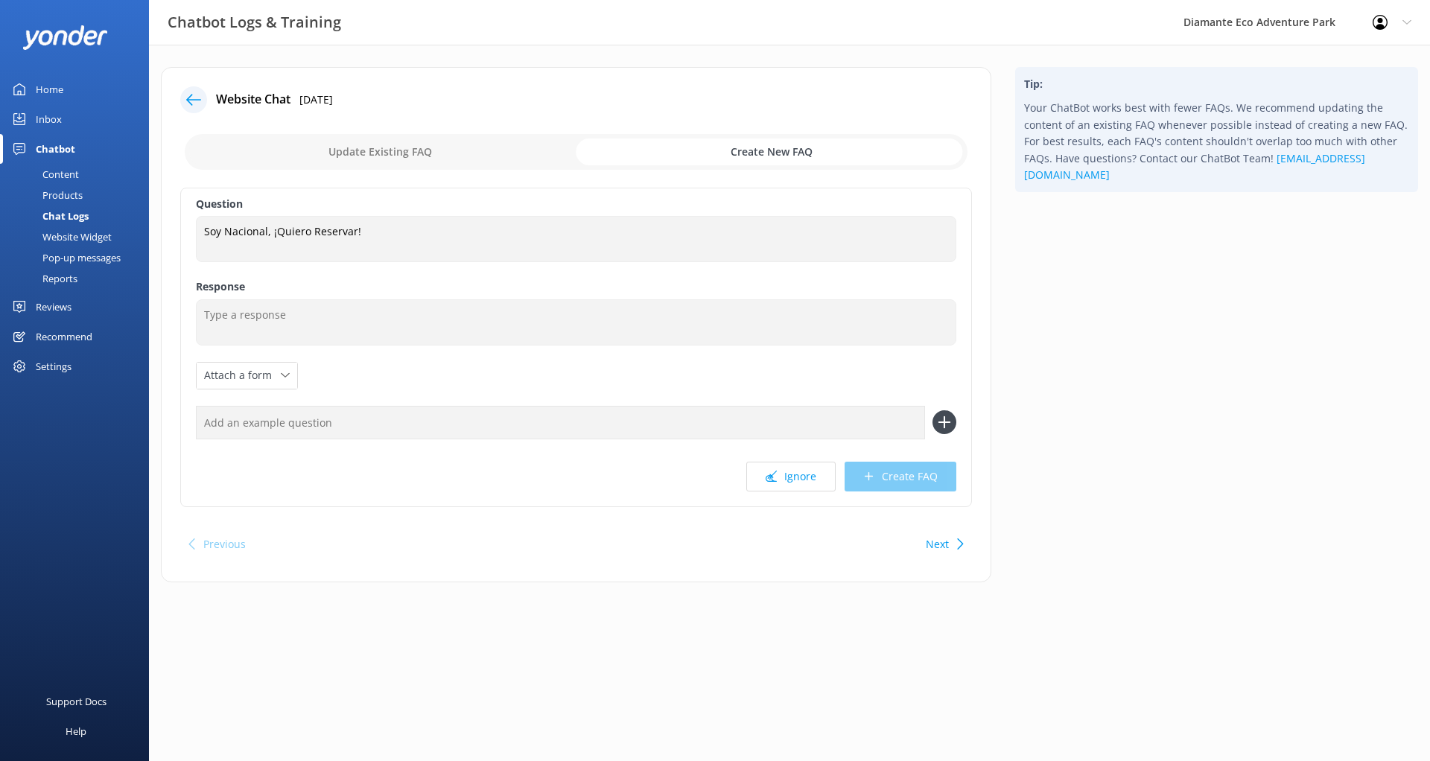
click at [329, 414] on input "text" at bounding box center [560, 423] width 729 height 34
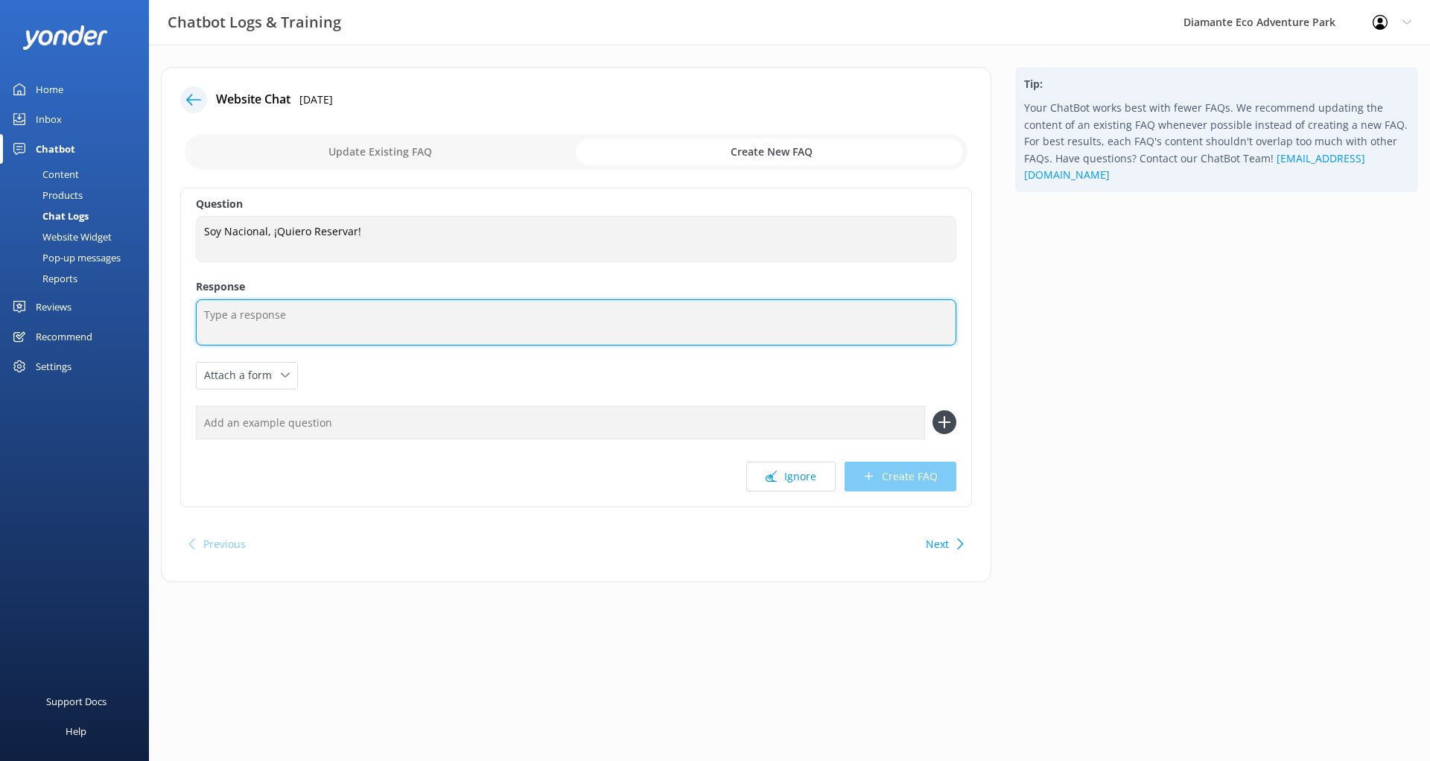
click at [362, 332] on textarea at bounding box center [576, 322] width 760 height 46
drag, startPoint x: 553, startPoint y: 557, endPoint x: 235, endPoint y: 307, distance: 404.7
click at [235, 307] on textarea at bounding box center [576, 322] width 760 height 46
paste textarea "Gracias por tu interés en visitarnos en [GEOGRAPHIC_DATA]. Para aplicar la tari…"
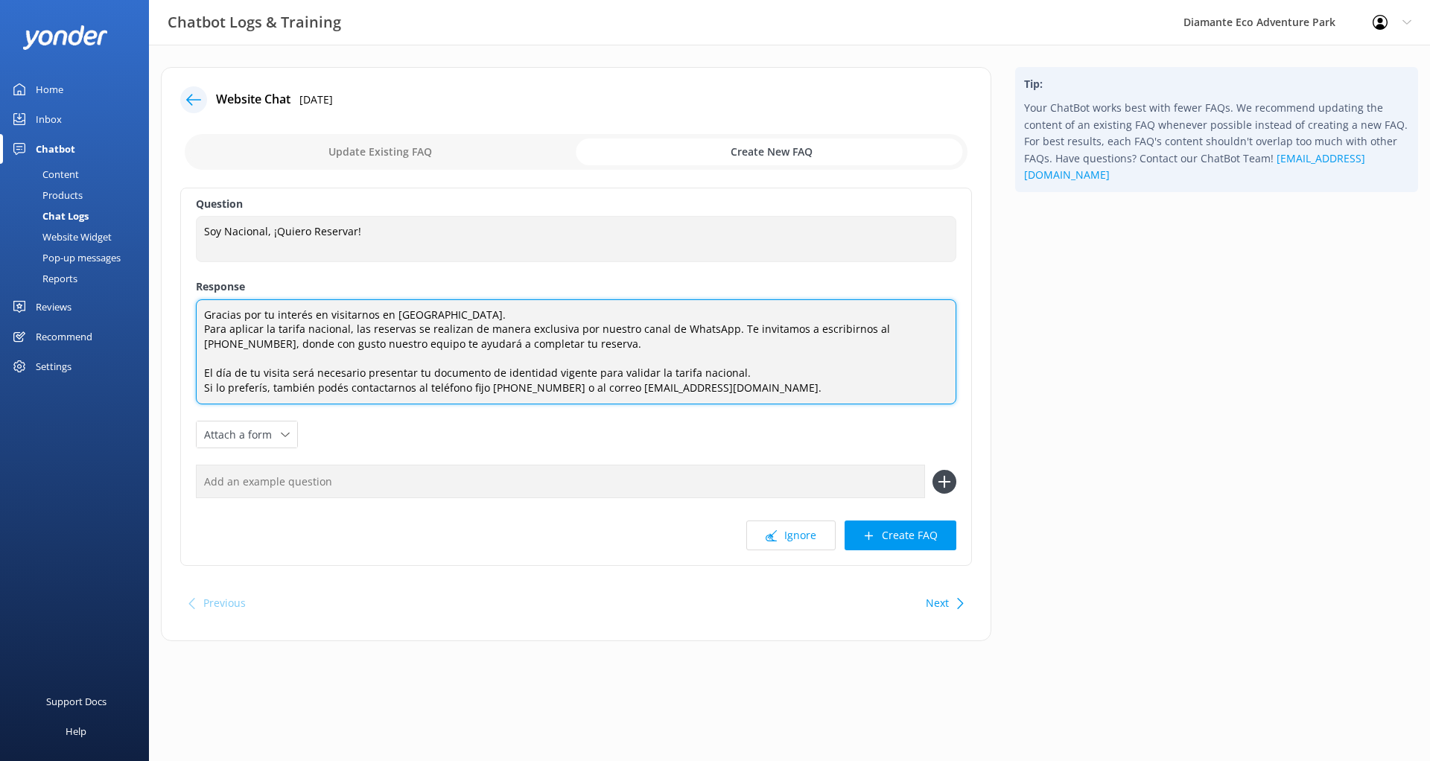
click at [539, 312] on textarea "Gracias por tu interés en visitarnos en [GEOGRAPHIC_DATA]. Para aplicar la tari…" at bounding box center [576, 352] width 760 height 106
drag, startPoint x: 680, startPoint y: 304, endPoint x: 550, endPoint y: 323, distance: 130.9
click at [550, 323] on textarea "Gracias por tu interés en visitarnos en [GEOGRAPHIC_DATA]. Para aplicar la tari…" at bounding box center [576, 352] width 760 height 106
click at [553, 309] on textarea "Gracias por tu interés en visitarnos en [GEOGRAPHIC_DATA]. Para aplicar la tari…" at bounding box center [576, 352] width 760 height 106
type textarea "Gracias por tu interés en visitarnos en [GEOGRAPHIC_DATA]. ✨ Para aplicar la ta…"
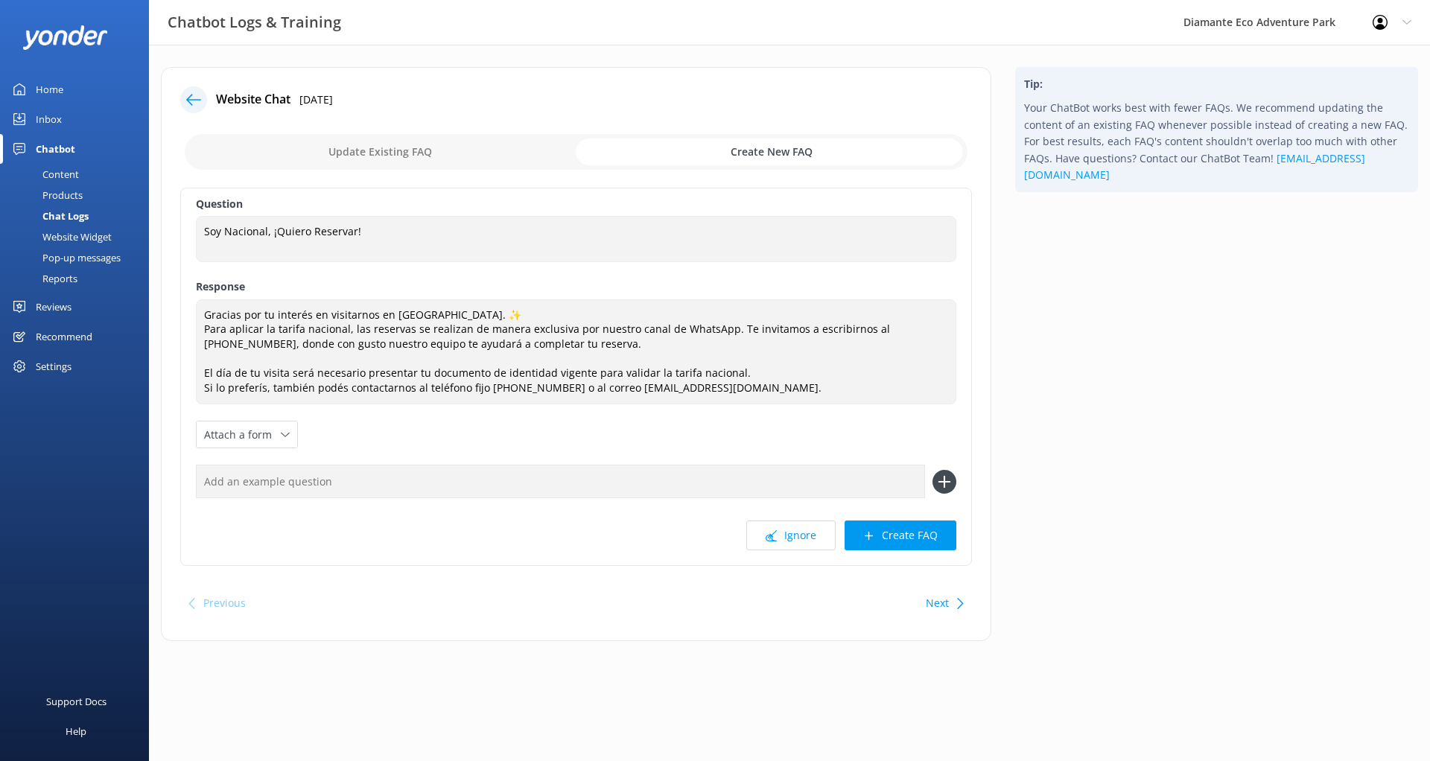
click at [775, 287] on label "Response" at bounding box center [576, 287] width 760 height 16
click at [926, 536] on button "Create FAQ" at bounding box center [901, 536] width 112 height 30
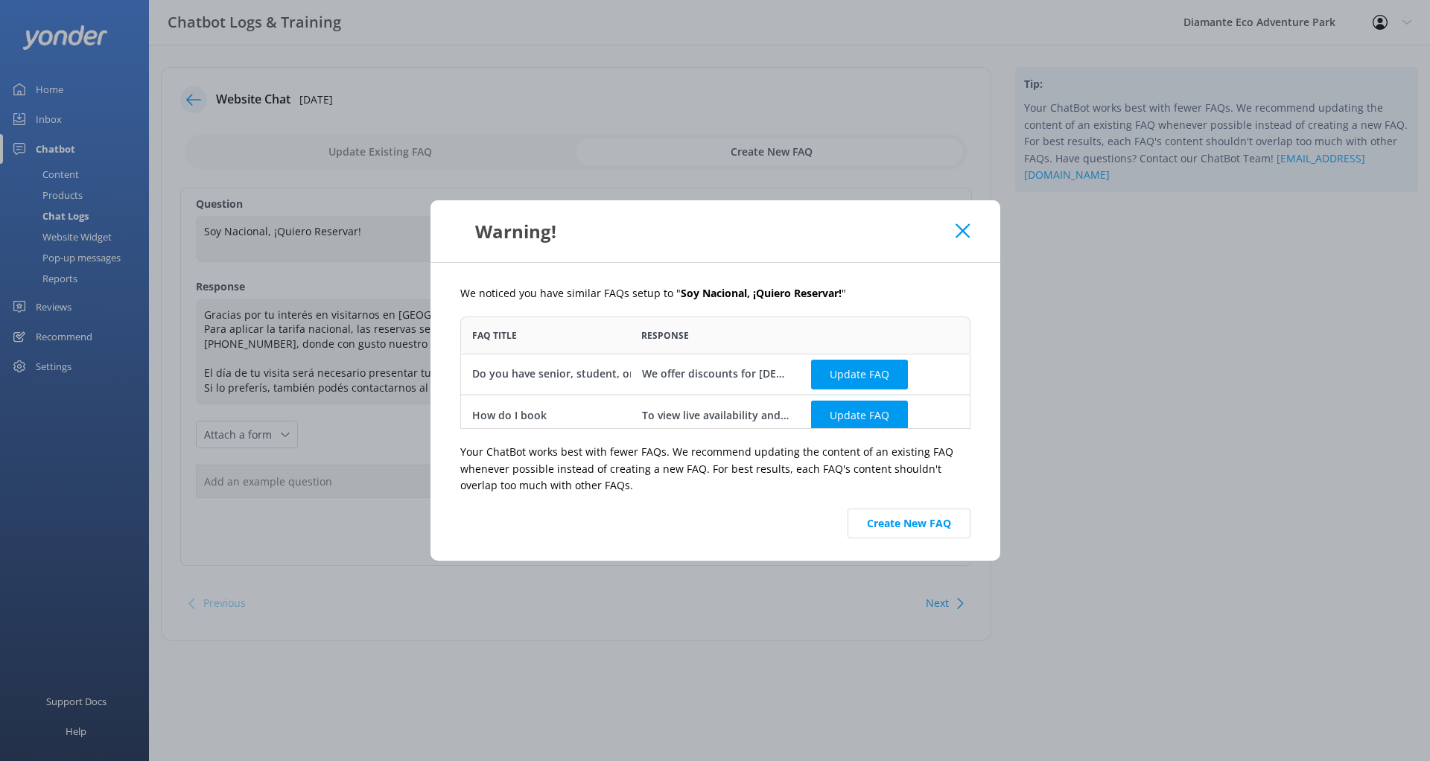
scroll to position [112, 510]
click at [933, 527] on button "Create New FAQ" at bounding box center [909, 524] width 123 height 30
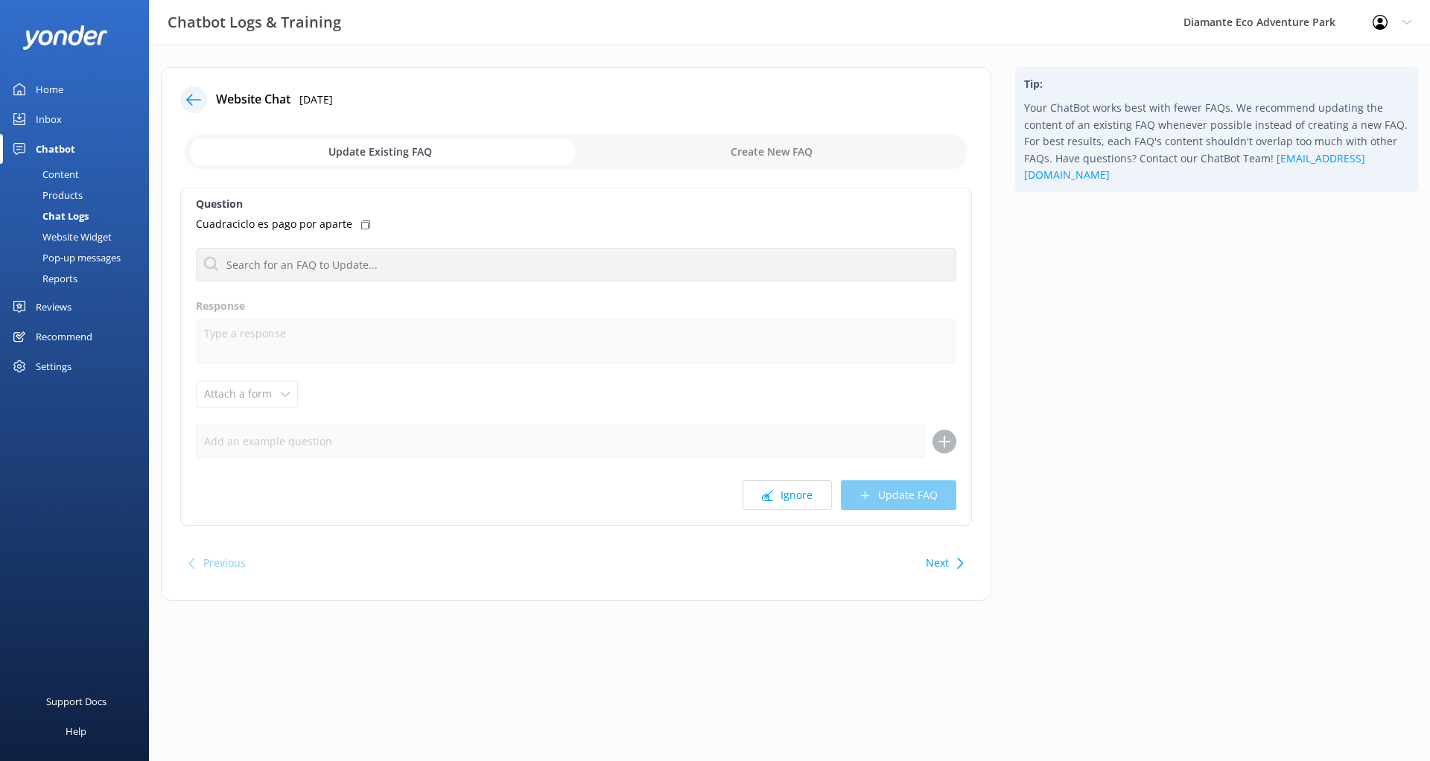
click at [765, 146] on input "checkbox" at bounding box center [576, 152] width 783 height 36
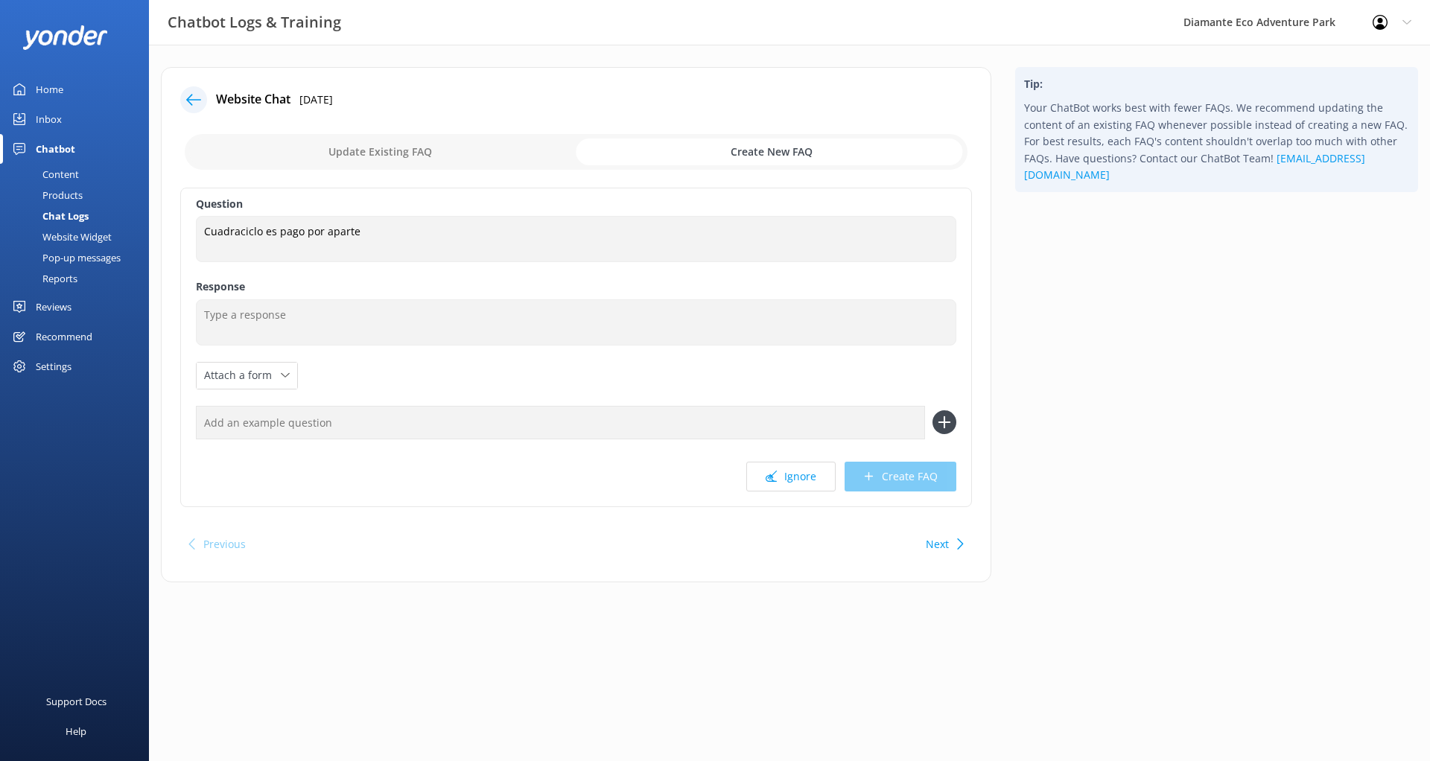
drag, startPoint x: 772, startPoint y: 433, endPoint x: 432, endPoint y: 157, distance: 437.4
click at [432, 157] on input "checkbox" at bounding box center [576, 152] width 783 height 36
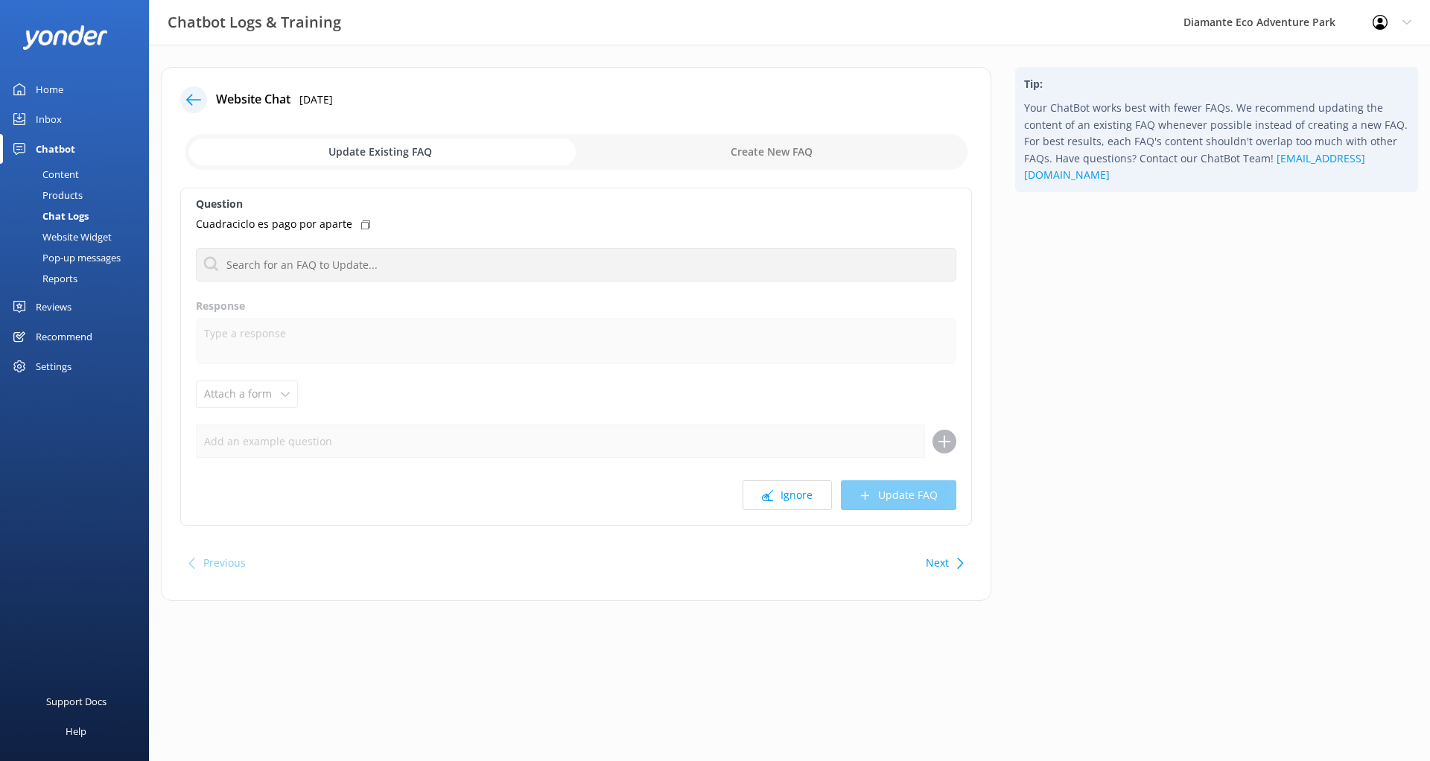
click at [651, 147] on input "checkbox" at bounding box center [576, 152] width 783 height 36
checkbox input "true"
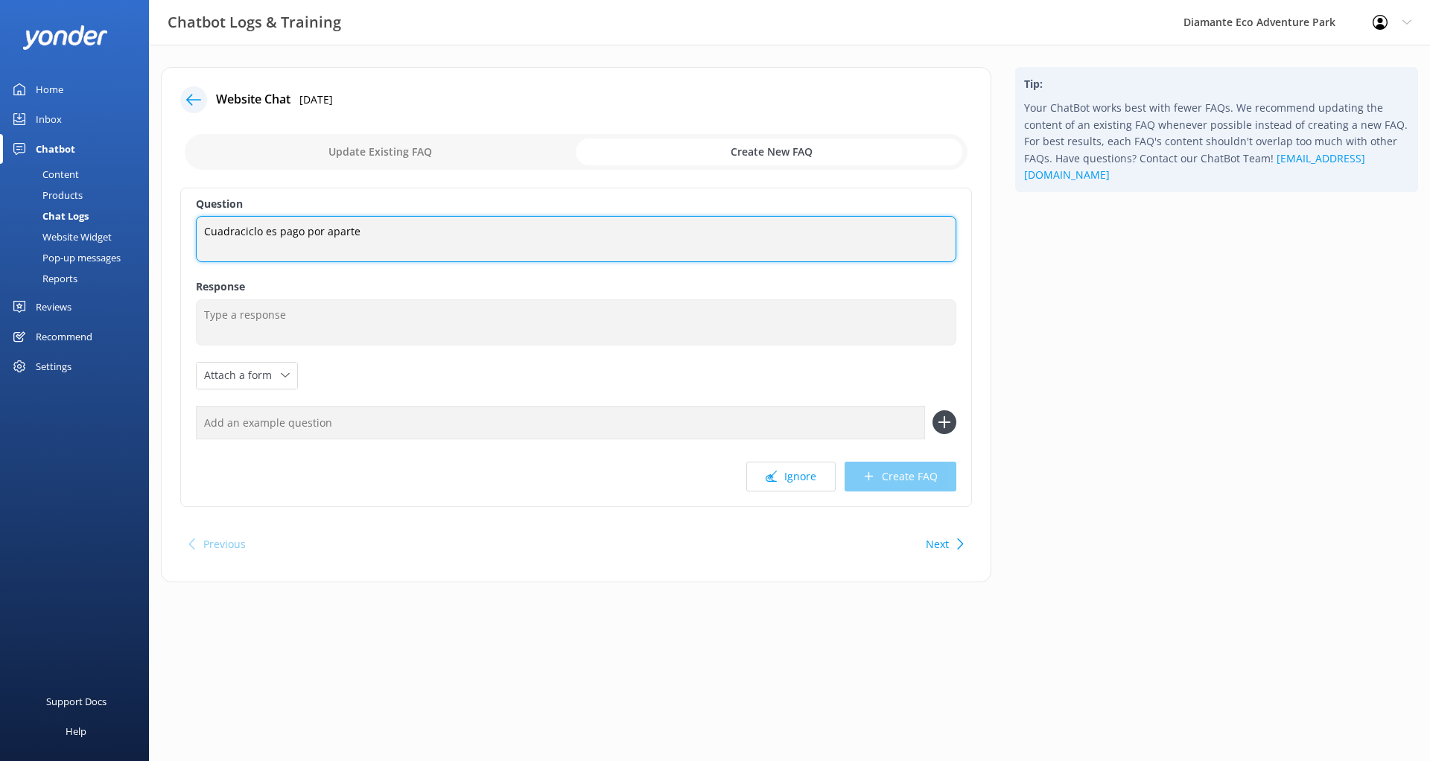
drag, startPoint x: 401, startPoint y: 238, endPoint x: 175, endPoint y: 225, distance: 226.1
click at [175, 225] on div "Website Chat [DATE] Update Existing FAQ Create New FAQ Question Cuadraciclo es …" at bounding box center [576, 324] width 830 height 515
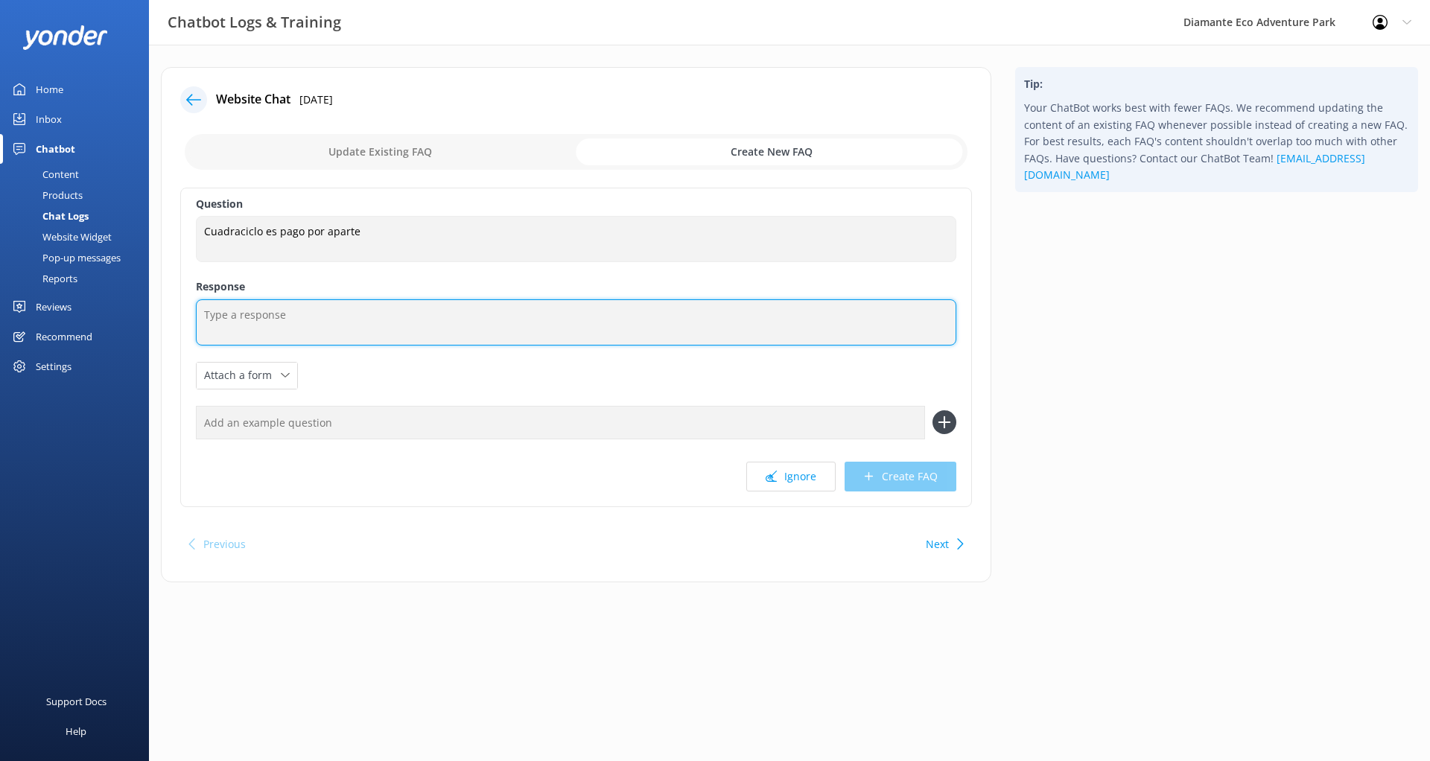
drag, startPoint x: 794, startPoint y: 400, endPoint x: 356, endPoint y: 307, distance: 447.7
click at [356, 307] on textarea at bounding box center [576, 322] width 760 height 46
click at [334, 311] on textarea at bounding box center [576, 322] width 760 height 46
paste textarea "El uso de cuadraciclos no está incluido dentro del pase general al parque ni en…"
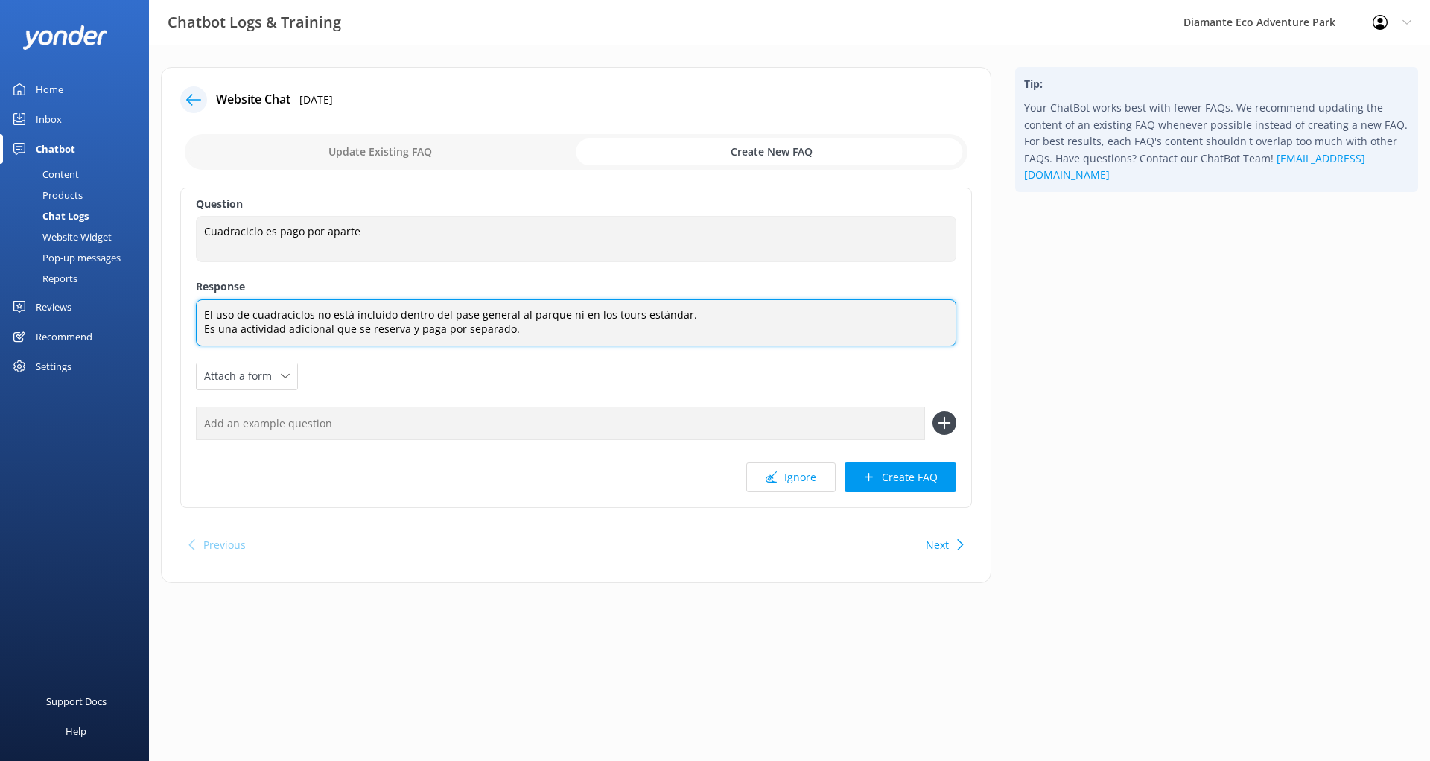
scroll to position [5, 0]
type textarea "El uso de cuadraciclos no está incluido dentro del pase general al parque ni en…"
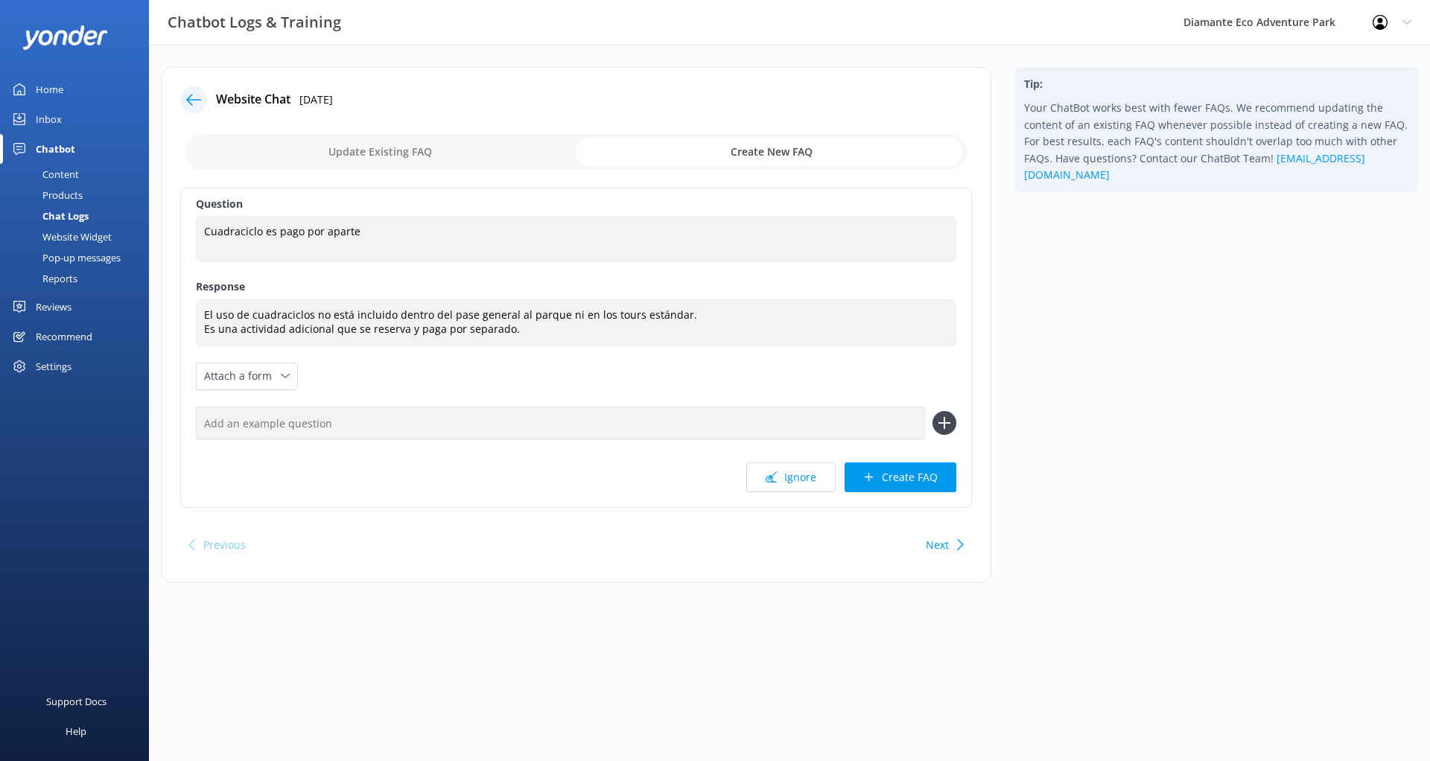
click at [903, 474] on button "Create FAQ" at bounding box center [901, 478] width 112 height 30
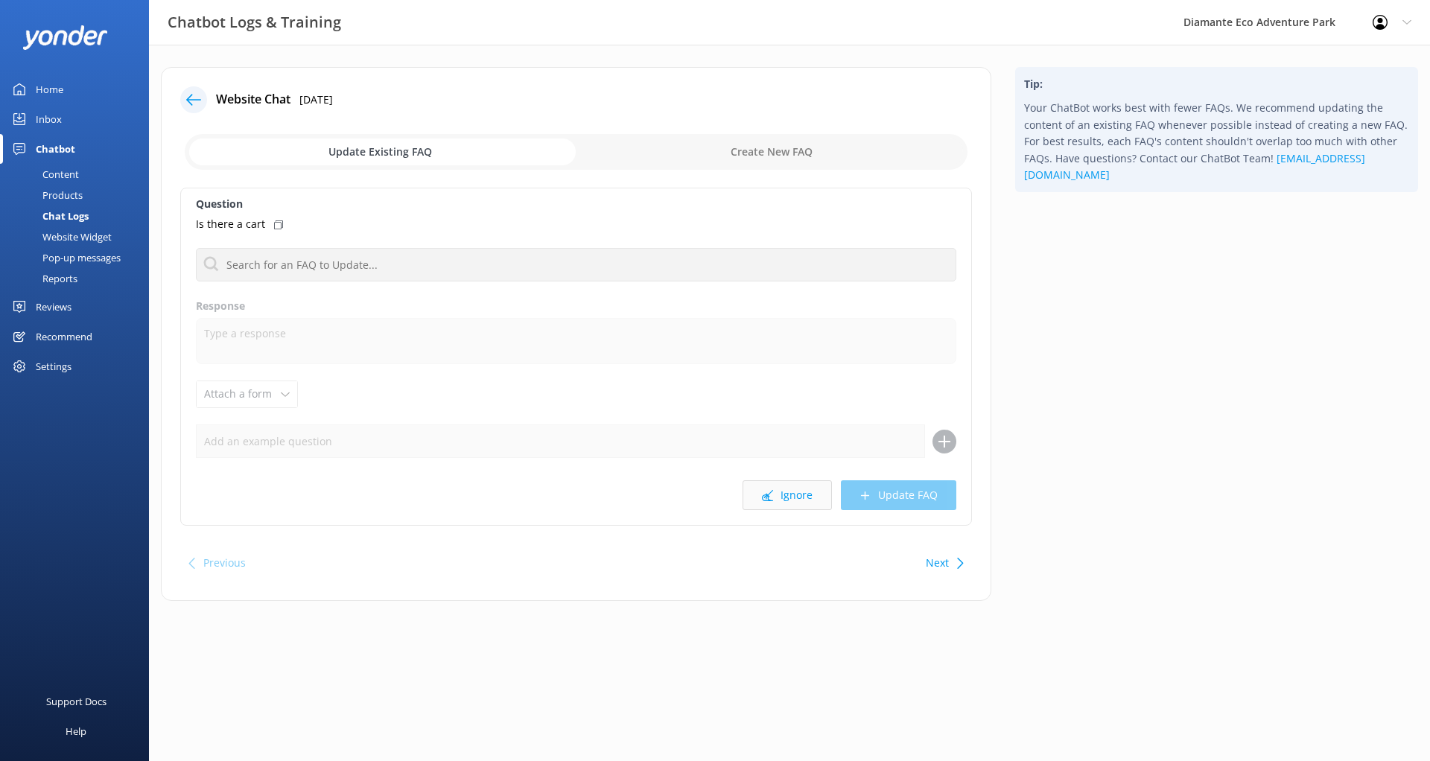
drag, startPoint x: 445, startPoint y: 381, endPoint x: 811, endPoint y: 498, distance: 384.2
click at [811, 498] on button "Ignore" at bounding box center [787, 495] width 89 height 30
click at [791, 500] on button "Ignore" at bounding box center [787, 495] width 89 height 30
click at [792, 495] on button "Ignore" at bounding box center [787, 495] width 89 height 30
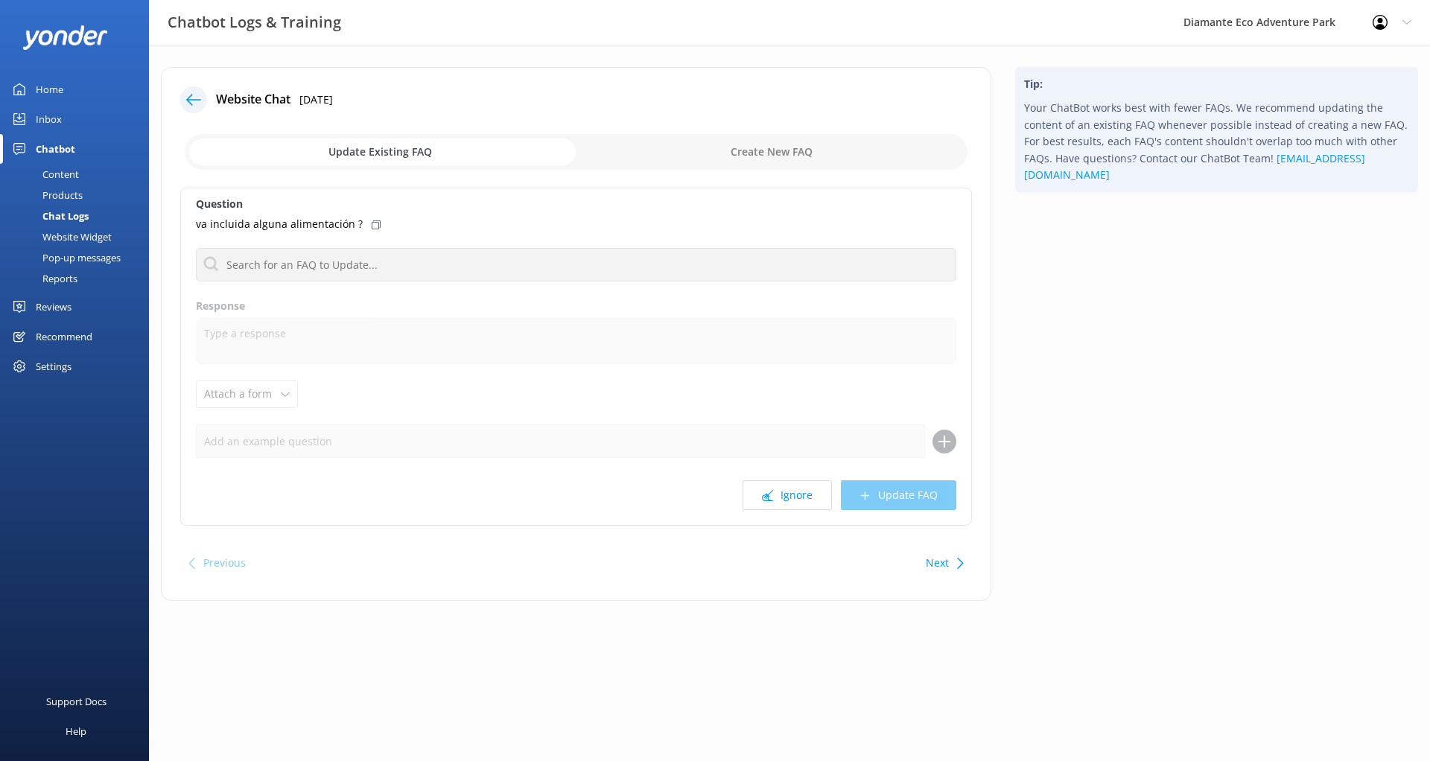
click at [372, 225] on icon at bounding box center [376, 224] width 9 height 9
drag, startPoint x: 406, startPoint y: 358, endPoint x: 809, endPoint y: 495, distance: 425.8
click at [809, 495] on button "Ignore" at bounding box center [787, 495] width 89 height 30
click at [369, 225] on icon at bounding box center [373, 224] width 9 height 9
drag, startPoint x: 371, startPoint y: 349, endPoint x: 267, endPoint y: 243, distance: 148.5
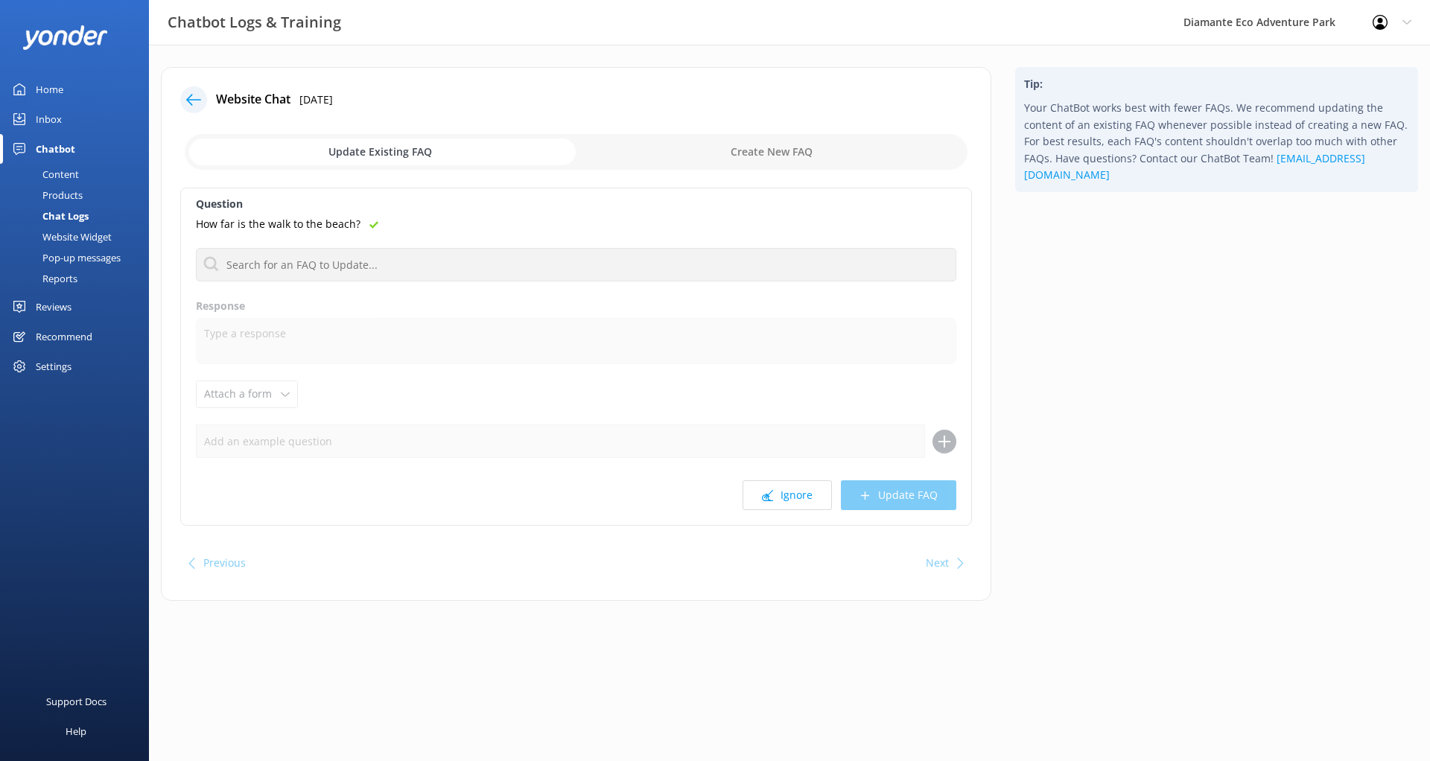
click at [267, 243] on div "Question How far is the walk to the beach? No FAQs available Response Attach a …" at bounding box center [576, 357] width 792 height 338
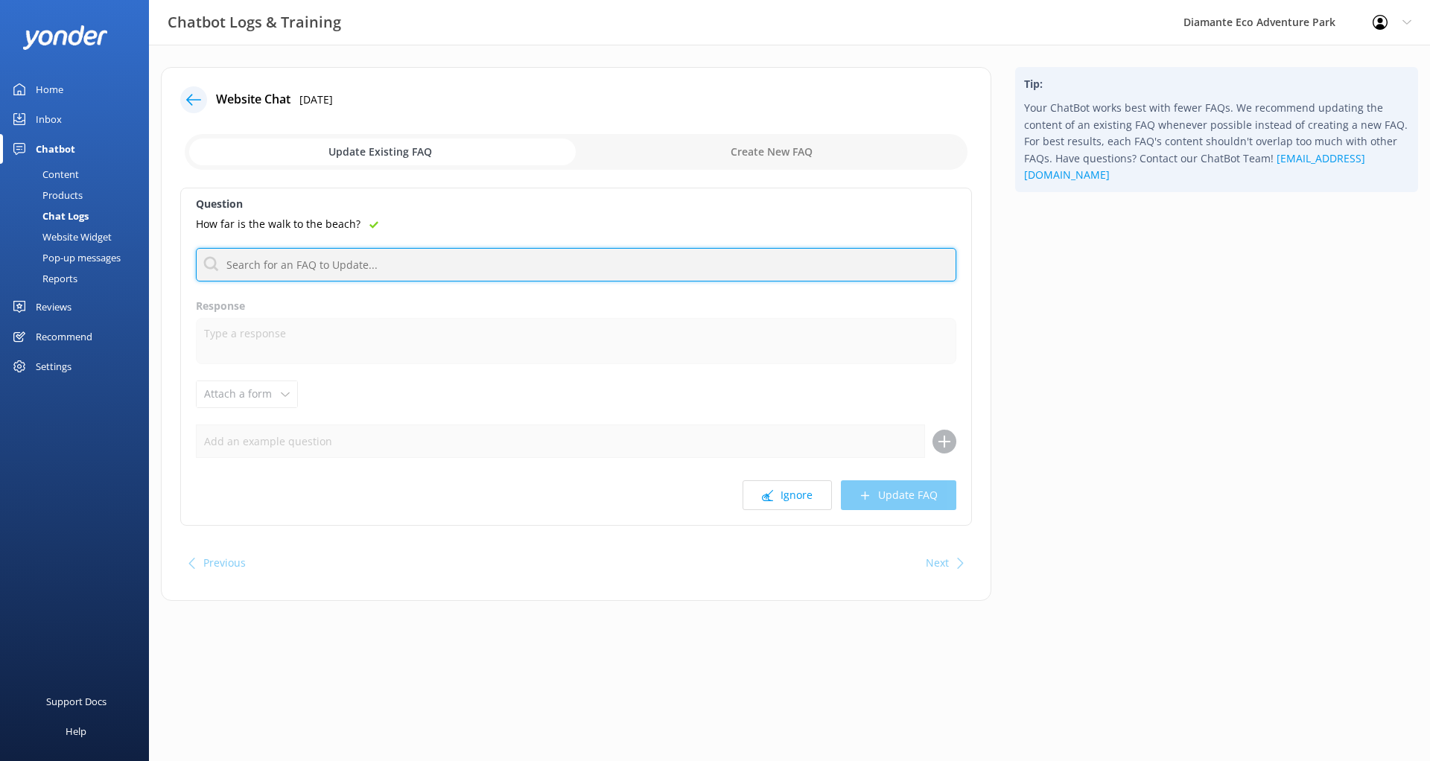
click at [265, 263] on input "text" at bounding box center [576, 265] width 760 height 34
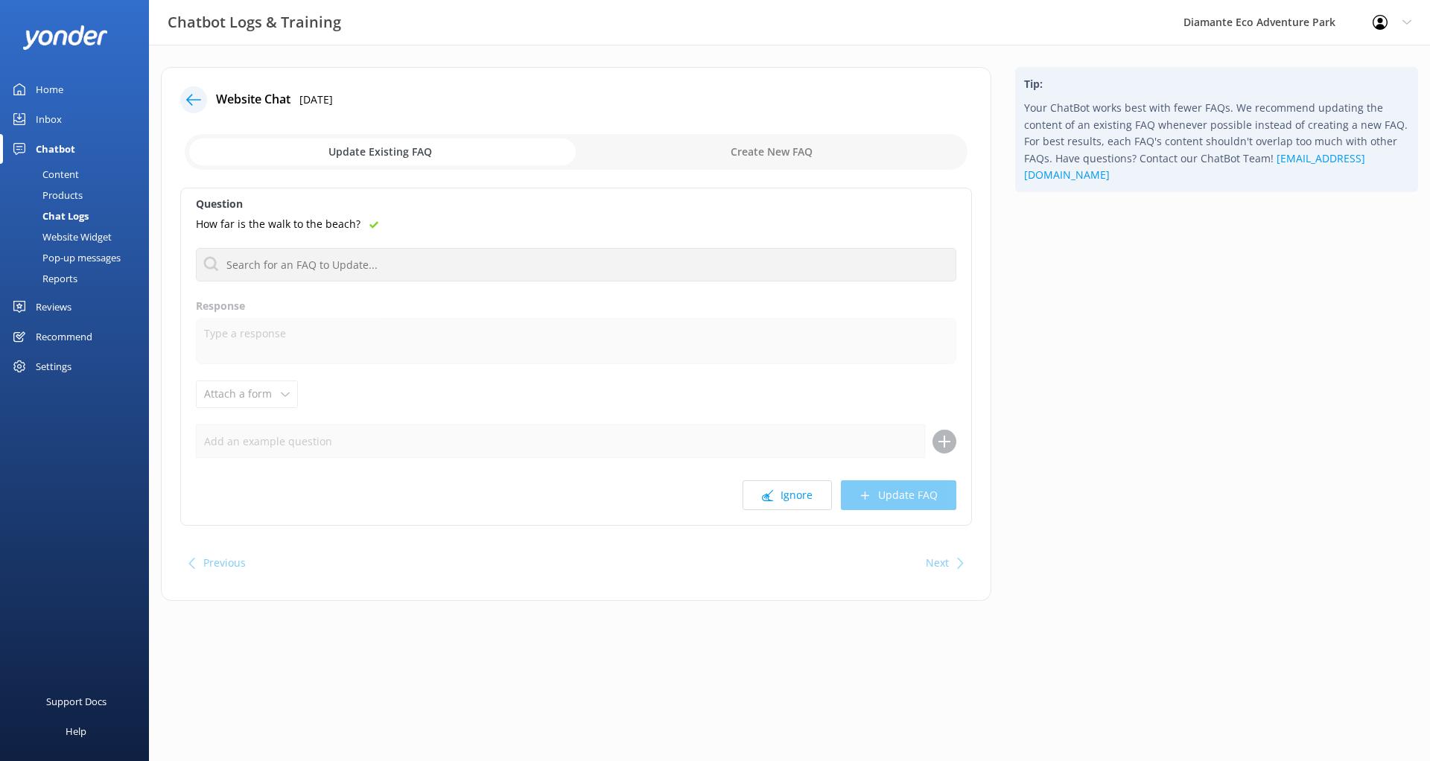
click at [731, 154] on input "checkbox" at bounding box center [576, 152] width 783 height 36
checkbox input "true"
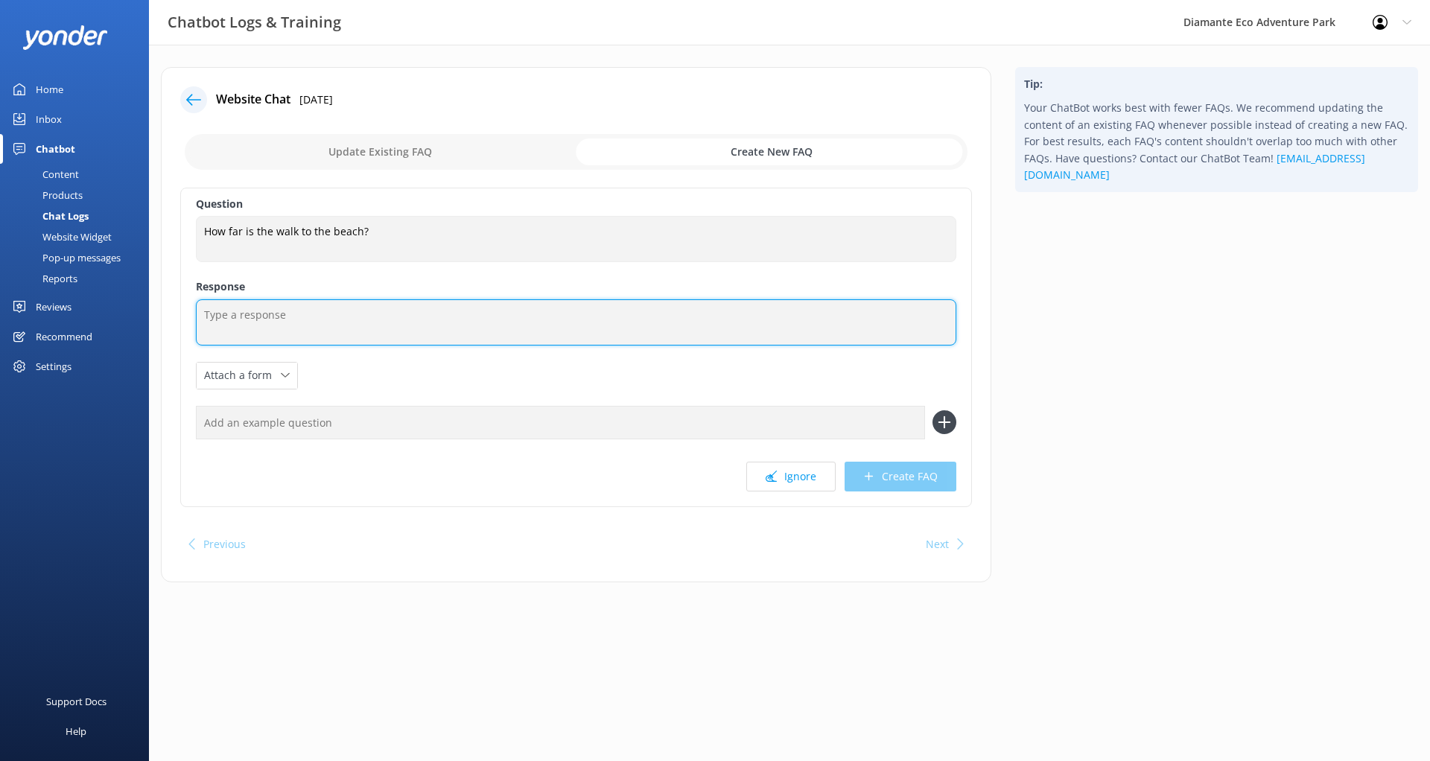
click at [351, 313] on textarea at bounding box center [576, 322] width 760 height 46
paste textarea "The walk from the park facilities to the beach is very short. It usually takes …"
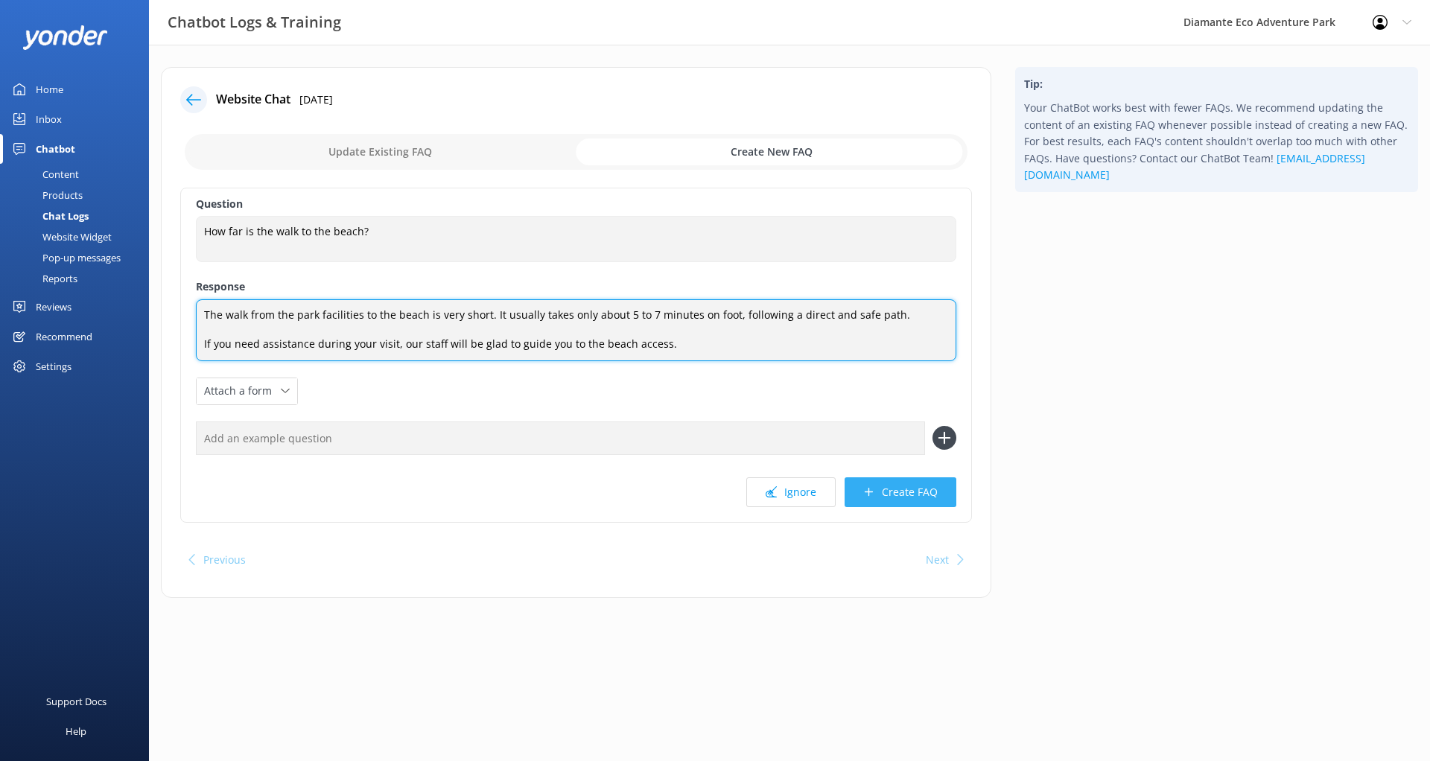
type textarea "The walk from the park facilities to the beach is very short. It usually takes …"
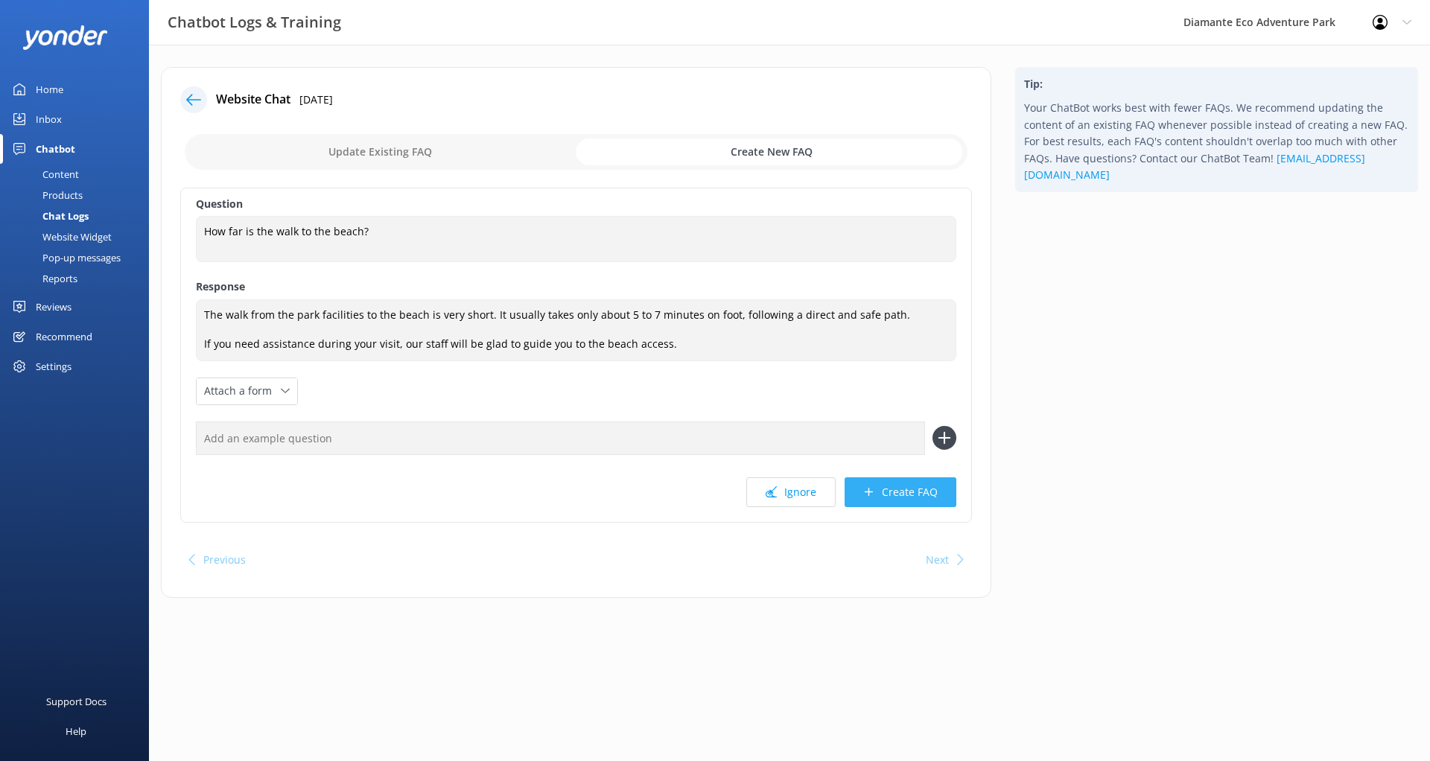
click at [927, 492] on button "Create FAQ" at bounding box center [901, 492] width 112 height 30
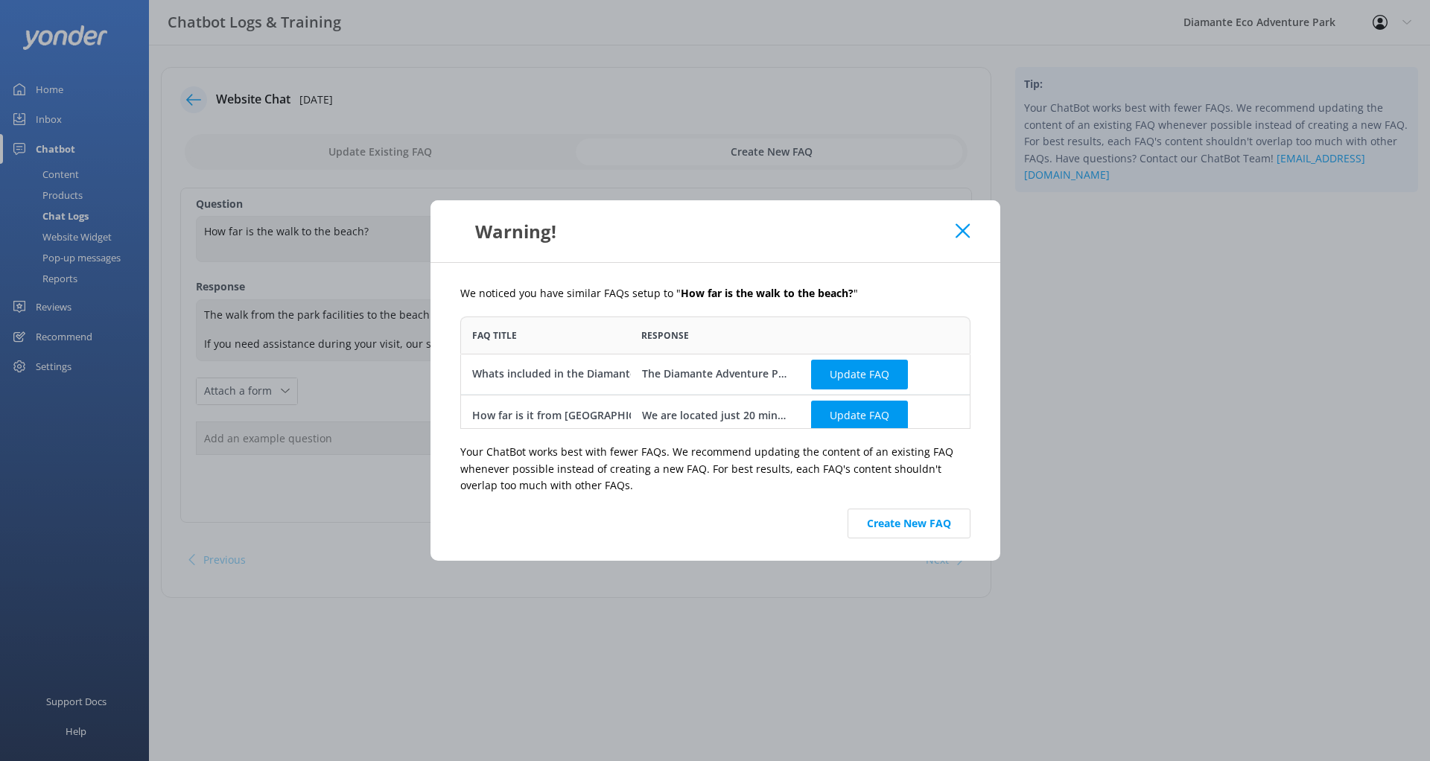
scroll to position [112, 510]
click at [891, 524] on button "Create New FAQ" at bounding box center [909, 524] width 123 height 30
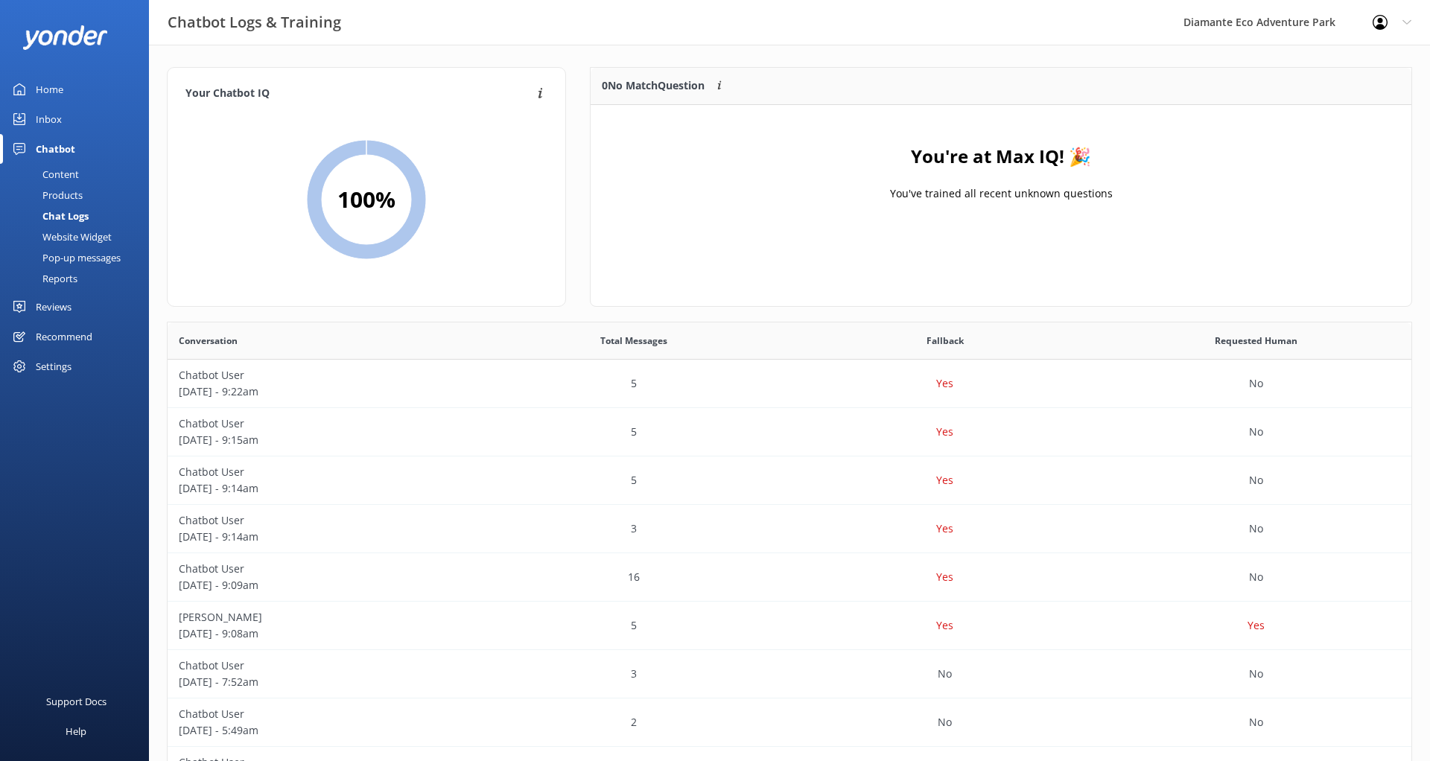
click at [57, 123] on div "Inbox" at bounding box center [49, 119] width 26 height 30
